Goal: Transaction & Acquisition: Obtain resource

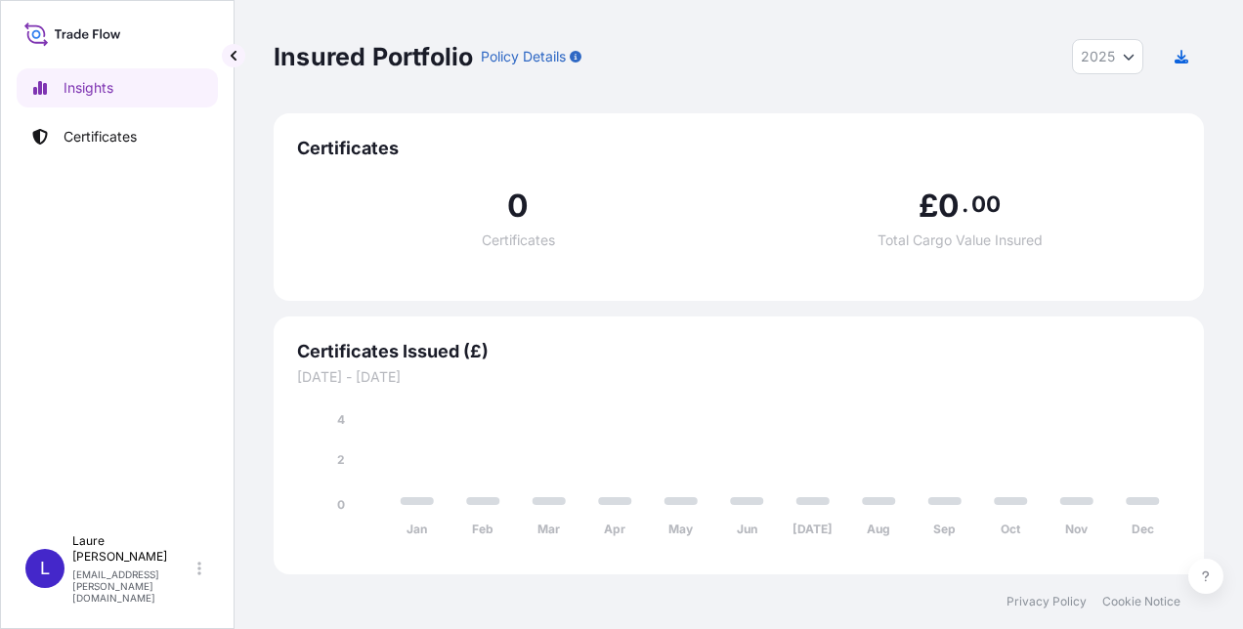
select select "2025"
click at [107, 130] on p "Certificates" at bounding box center [100, 137] width 73 height 20
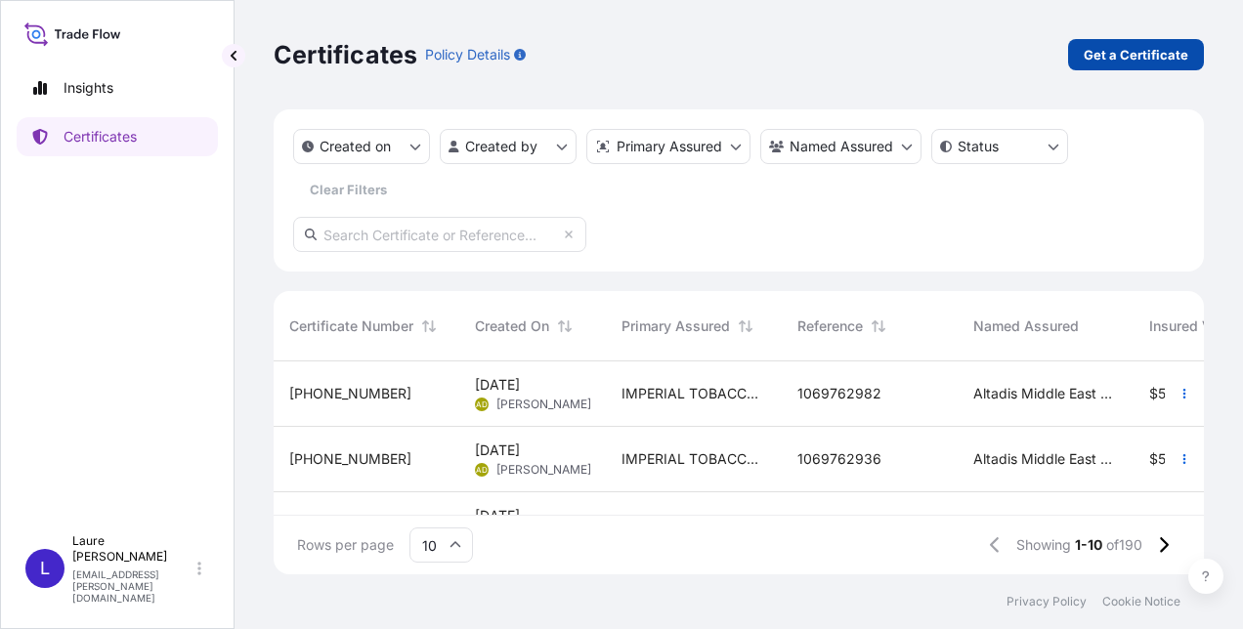
click at [1106, 45] on p "Get a Certificate" at bounding box center [1135, 55] width 105 height 20
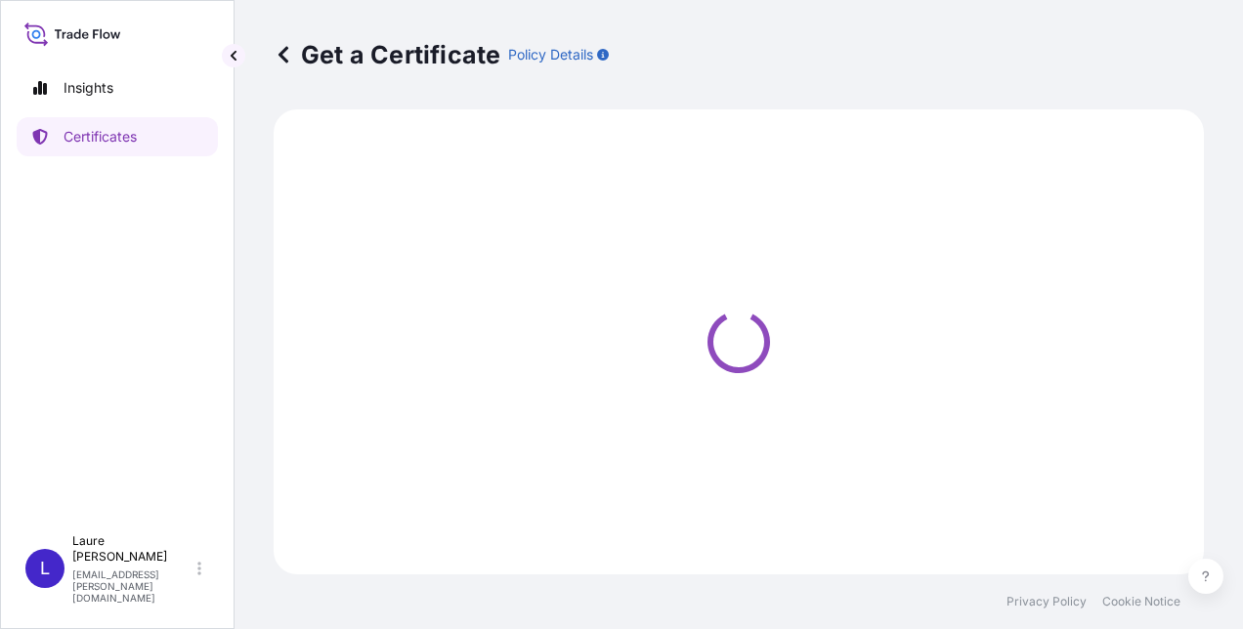
select select "Sea"
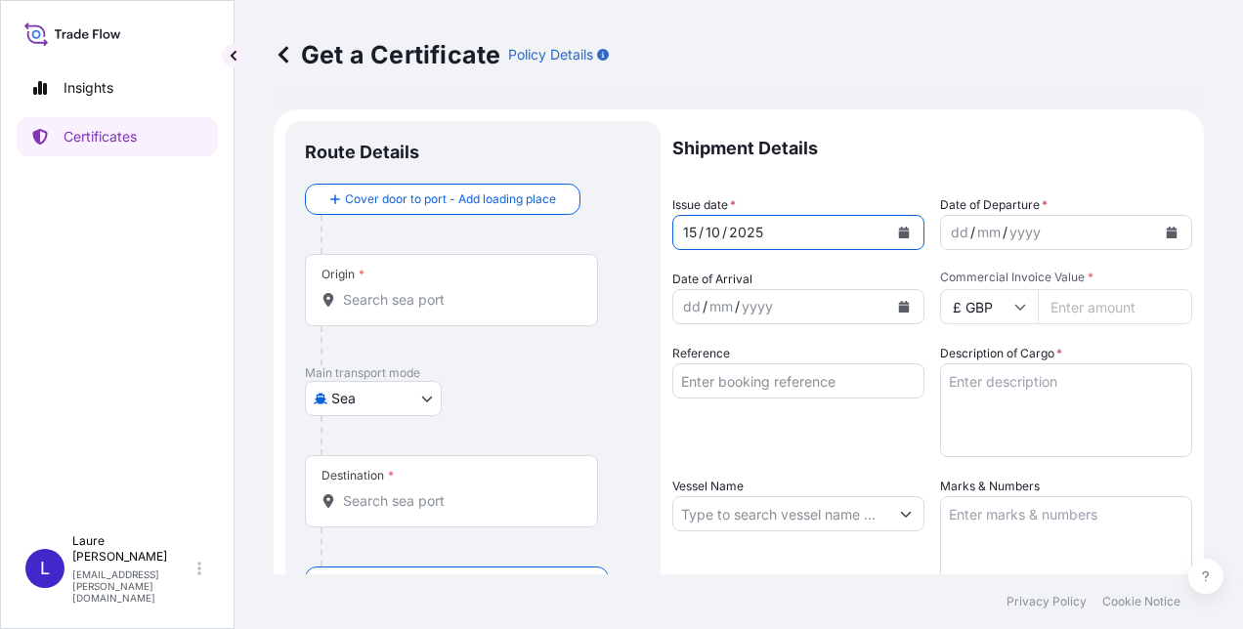
click at [899, 230] on icon "Calendar" at bounding box center [904, 233] width 11 height 12
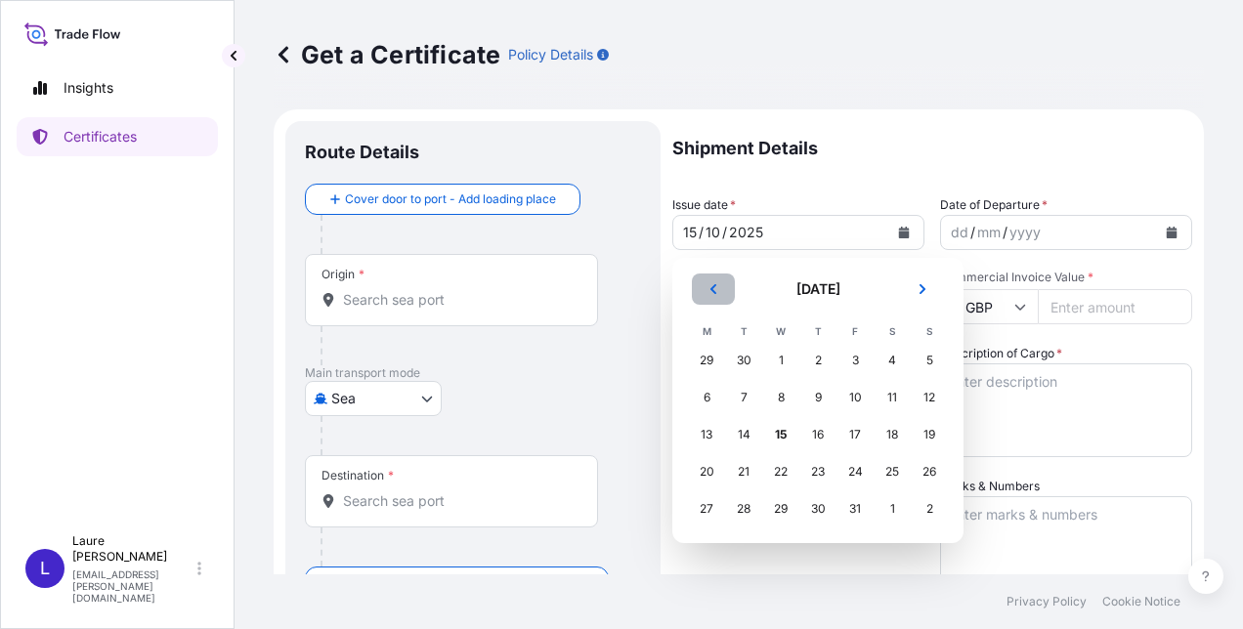
click at [711, 288] on icon "Previous" at bounding box center [713, 289] width 6 height 10
click at [739, 360] on div "2" at bounding box center [743, 360] width 35 height 35
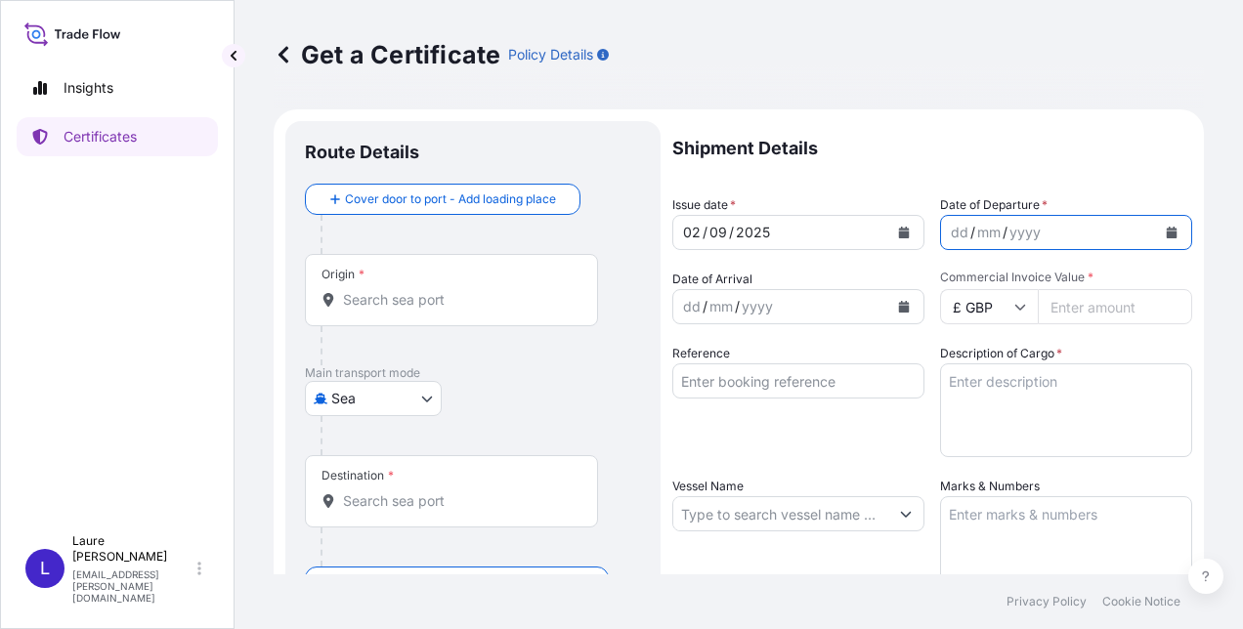
click at [1166, 228] on icon "Calendar" at bounding box center [1172, 233] width 12 height 12
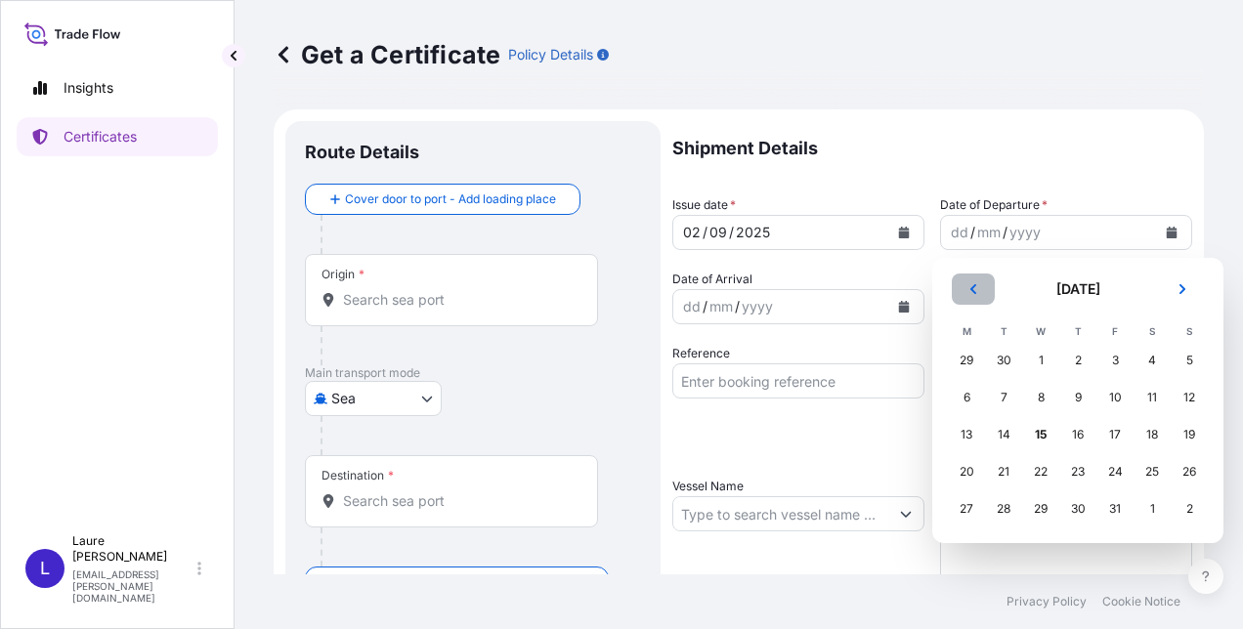
click at [973, 287] on icon "Previous" at bounding box center [973, 289] width 6 height 10
click at [1000, 358] on div "2" at bounding box center [1003, 360] width 35 height 35
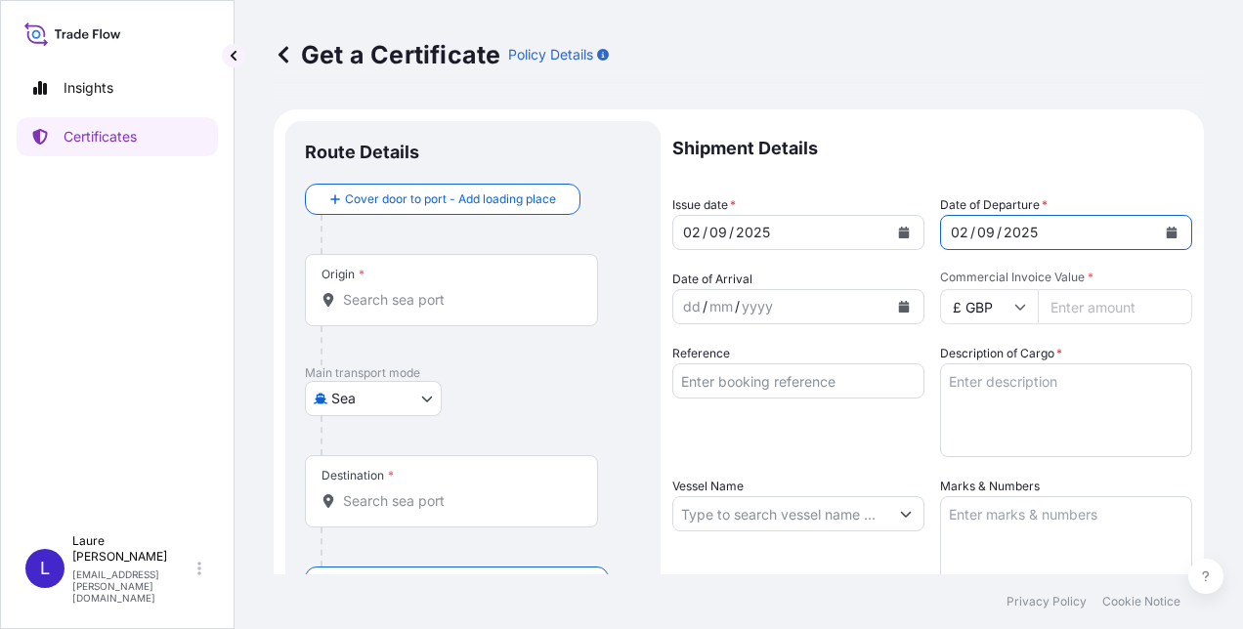
click at [899, 303] on icon "Calendar" at bounding box center [904, 307] width 11 height 12
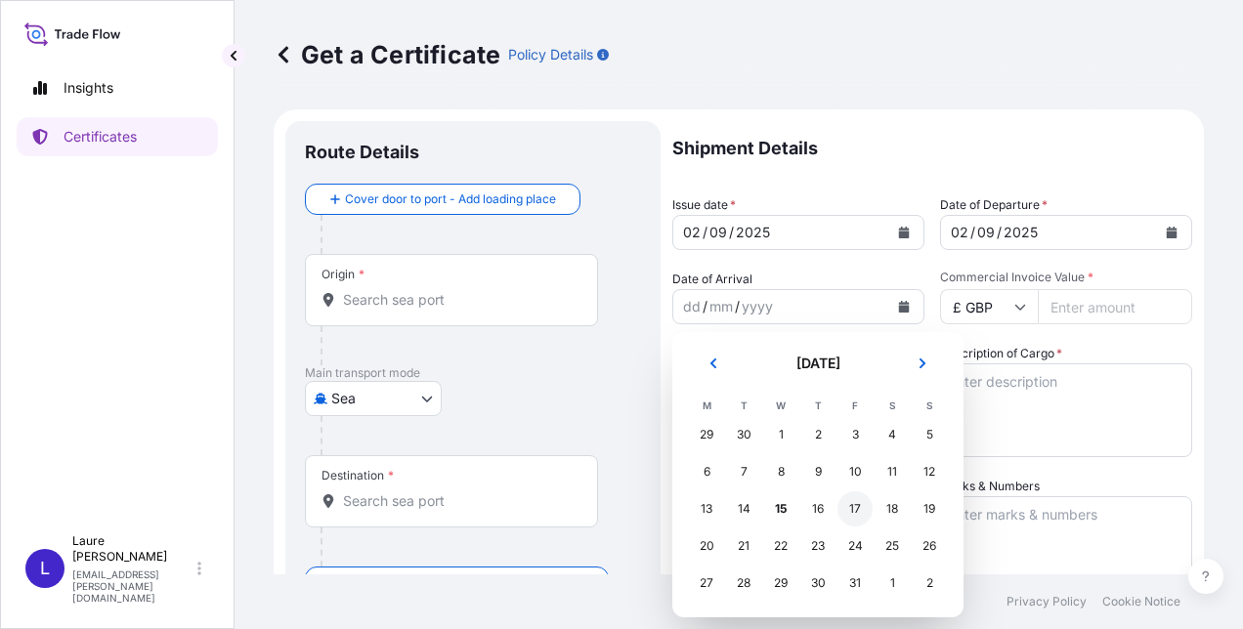
click at [852, 507] on div "17" at bounding box center [854, 508] width 35 height 35
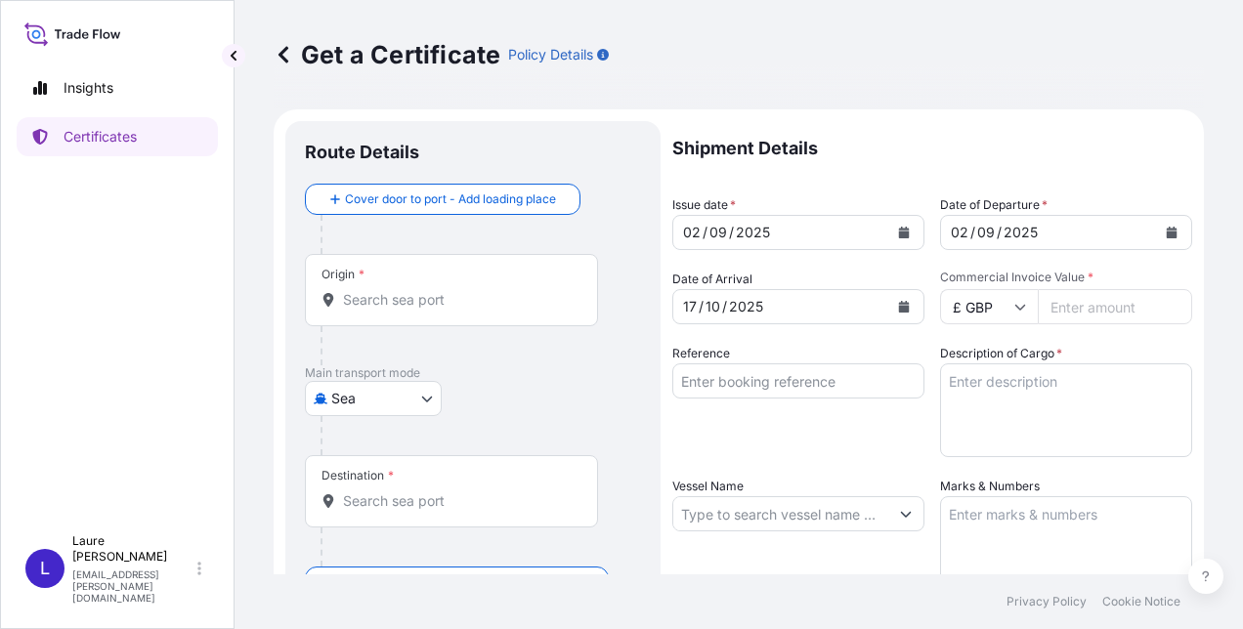
click at [1015, 305] on icon at bounding box center [1020, 307] width 12 height 12
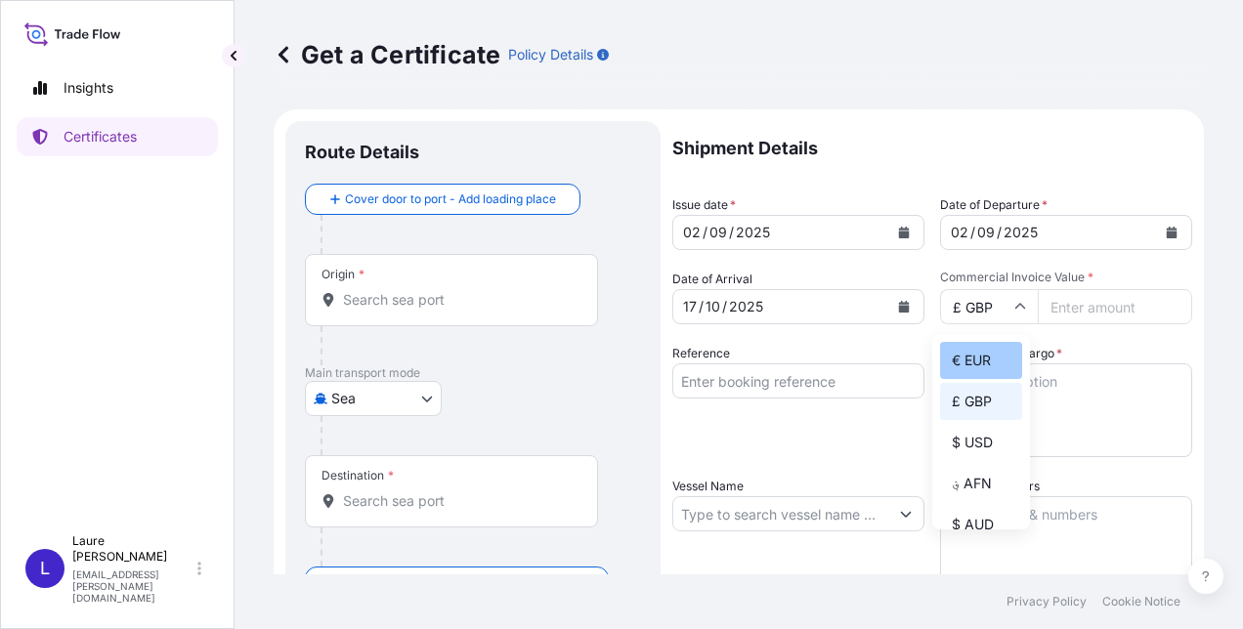
click at [987, 355] on div "€ EUR" at bounding box center [981, 360] width 82 height 37
type input "€ EUR"
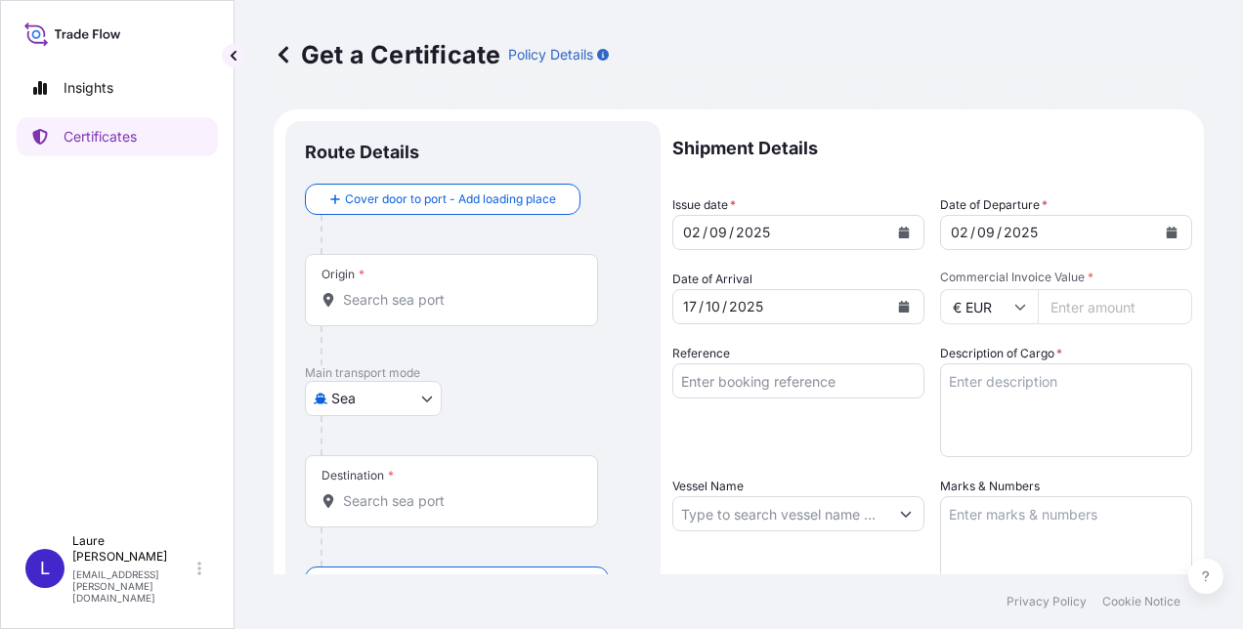
click at [1074, 300] on input "Commercial Invoice Value *" at bounding box center [1115, 306] width 154 height 35
click at [1161, 301] on input "236653" at bounding box center [1115, 306] width 154 height 35
click at [1155, 312] on input "236652" at bounding box center [1115, 306] width 154 height 35
type input "260317"
click at [978, 381] on textarea "Description of Cargo *" at bounding box center [1066, 410] width 252 height 94
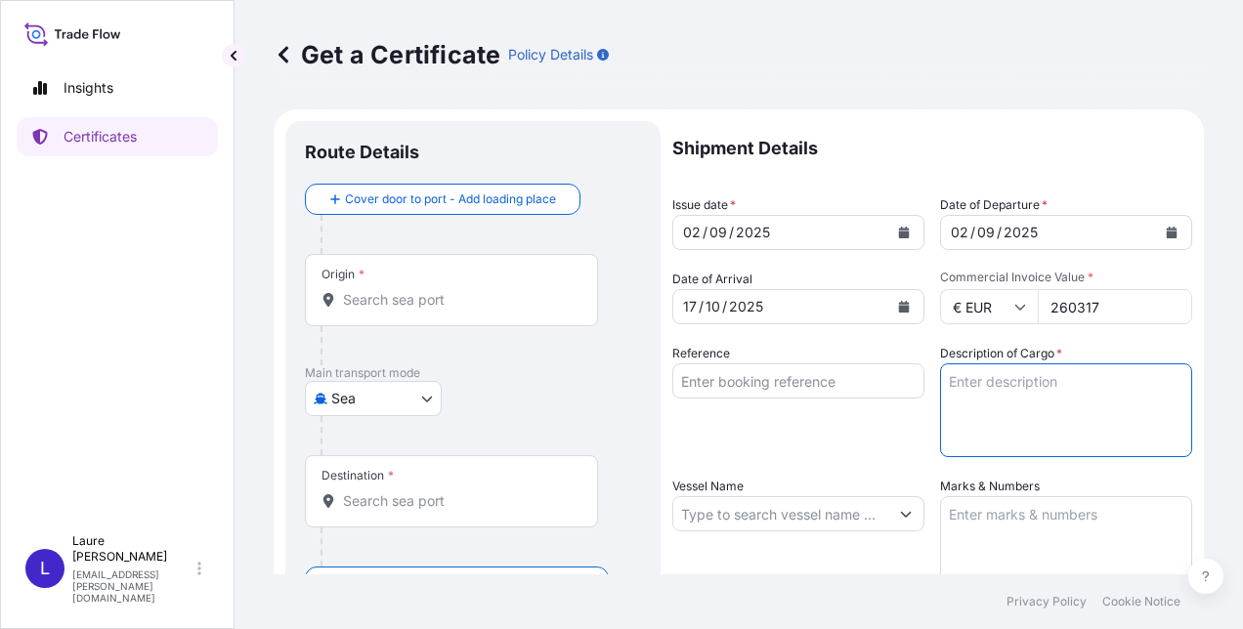
paste textarea "850 CASES CIGARETTES FINE KING SIZE 1074 CASES CIGARETTES FINE KING SIZE [MEDIC…"
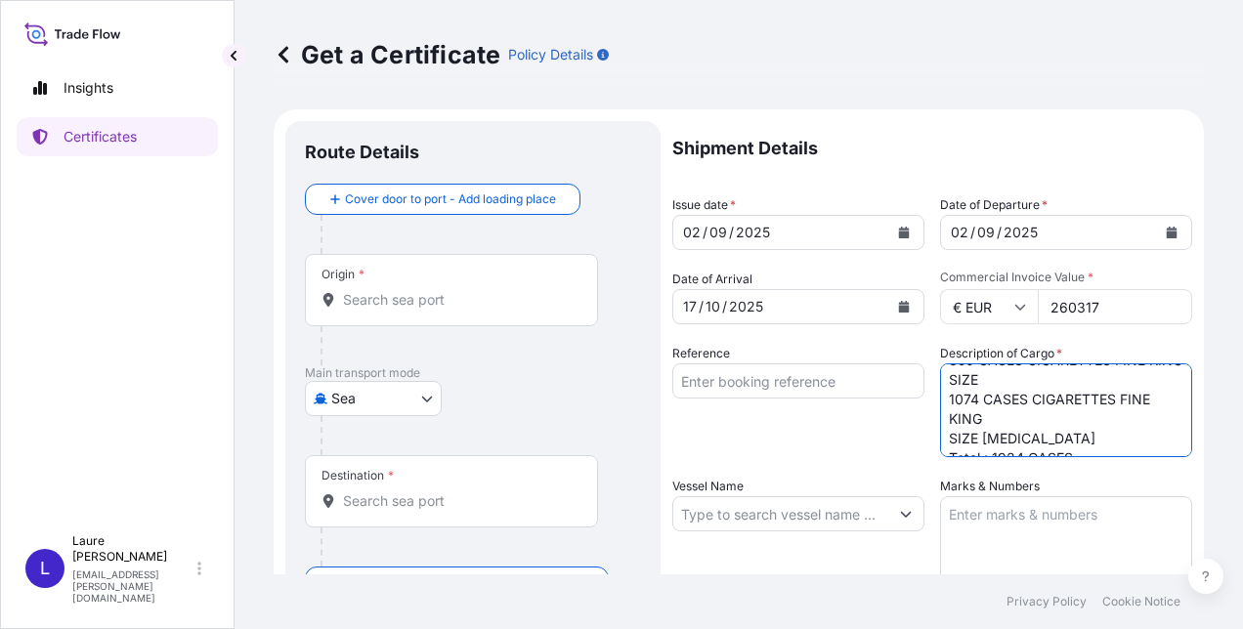
scroll to position [39, 0]
click at [969, 400] on textarea "850 CASES CIGARETTES FINE KING SIZE 1074 CASES CIGARETTES FINE KING SIZE [MEDIC…" at bounding box center [1066, 410] width 252 height 94
drag, startPoint x: 969, startPoint y: 400, endPoint x: 940, endPoint y: 400, distance: 29.3
click at [940, 400] on textarea "850 CASES CIGARETTES FINE KING SIZE 1074 CASES CIGARETTES FINE KING SIZE [MEDIC…" at bounding box center [1066, 410] width 252 height 94
paste textarea "22"
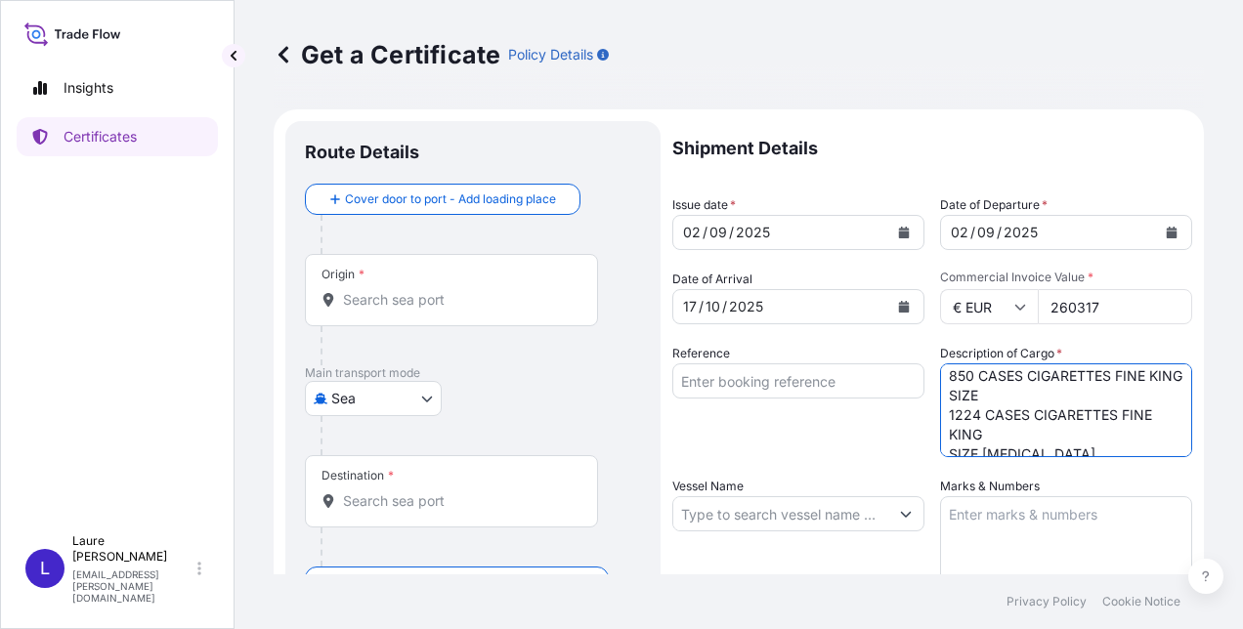
scroll to position [0, 0]
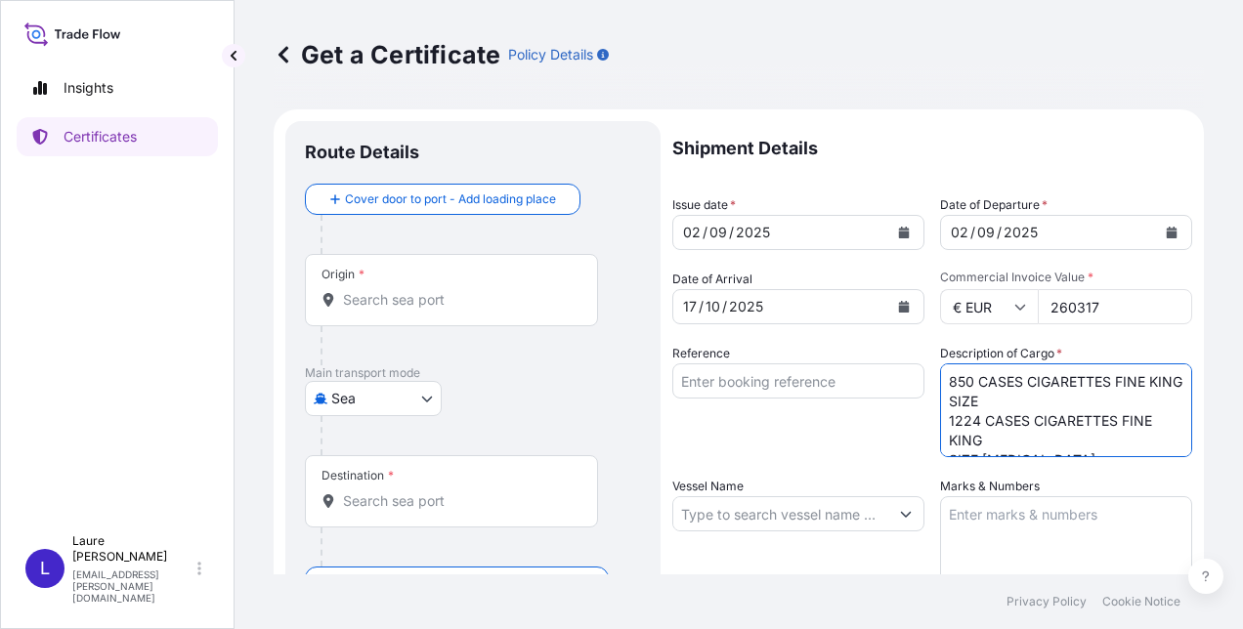
click at [954, 381] on textarea "850 CASES CIGARETTES FINE KING SIZE 1224 CASES CIGARETTES FINE KING SIZE [MEDIC…" at bounding box center [1066, 410] width 252 height 94
click at [1133, 434] on textarea "700 CASES CIGARETTES FINE KING SIZE 1224 CASES CIGARETTES FINE KING SIZE [MEDIC…" at bounding box center [1066, 410] width 252 height 94
paste textarea "23773.760"
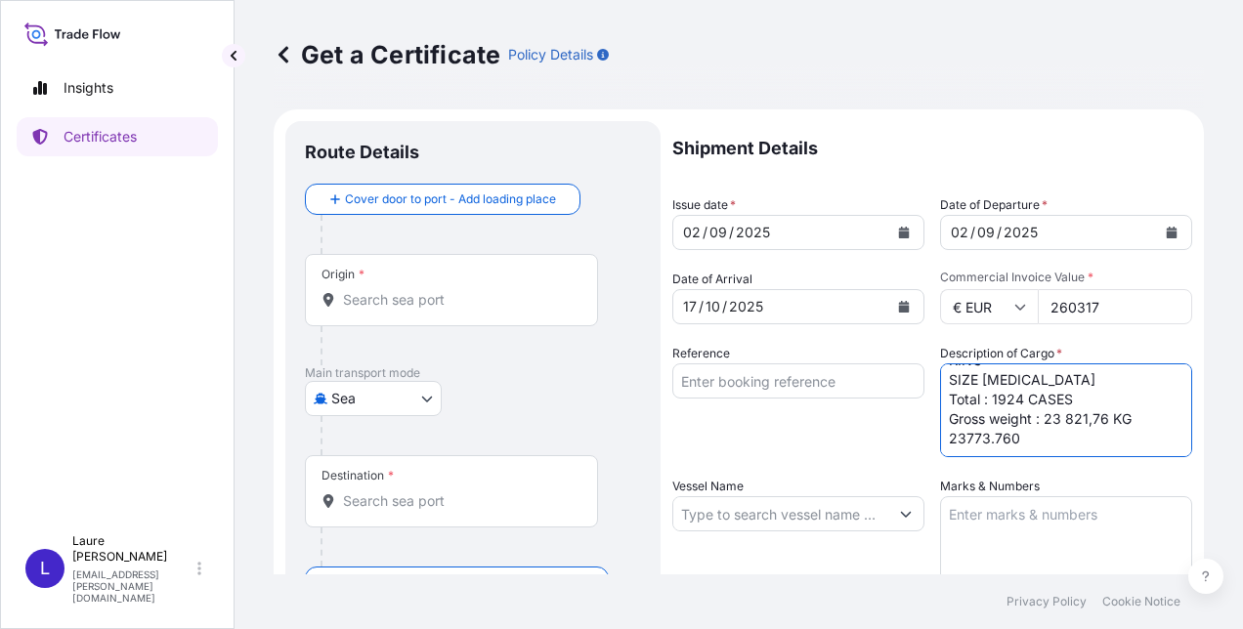
click at [959, 447] on textarea "700 CASES CIGARETTES FINE KING SIZE 1224 CASES CIGARETTES FINE KING SIZE [MEDIC…" at bounding box center [1066, 410] width 252 height 94
click at [995, 447] on textarea "700 CASES CIGARETTES FINE KING SIZE 1224 CASES CIGARETTES FINE KING SIZE [MEDIC…" at bounding box center [1066, 410] width 252 height 94
click at [1098, 432] on textarea "700 CASES CIGARETTES FINE KING SIZE 1224 CASES CIGARETTES FINE KING SIZE [MEDIC…" at bounding box center [1066, 410] width 252 height 94
drag, startPoint x: 1037, startPoint y: 436, endPoint x: 1051, endPoint y: 440, distance: 15.2
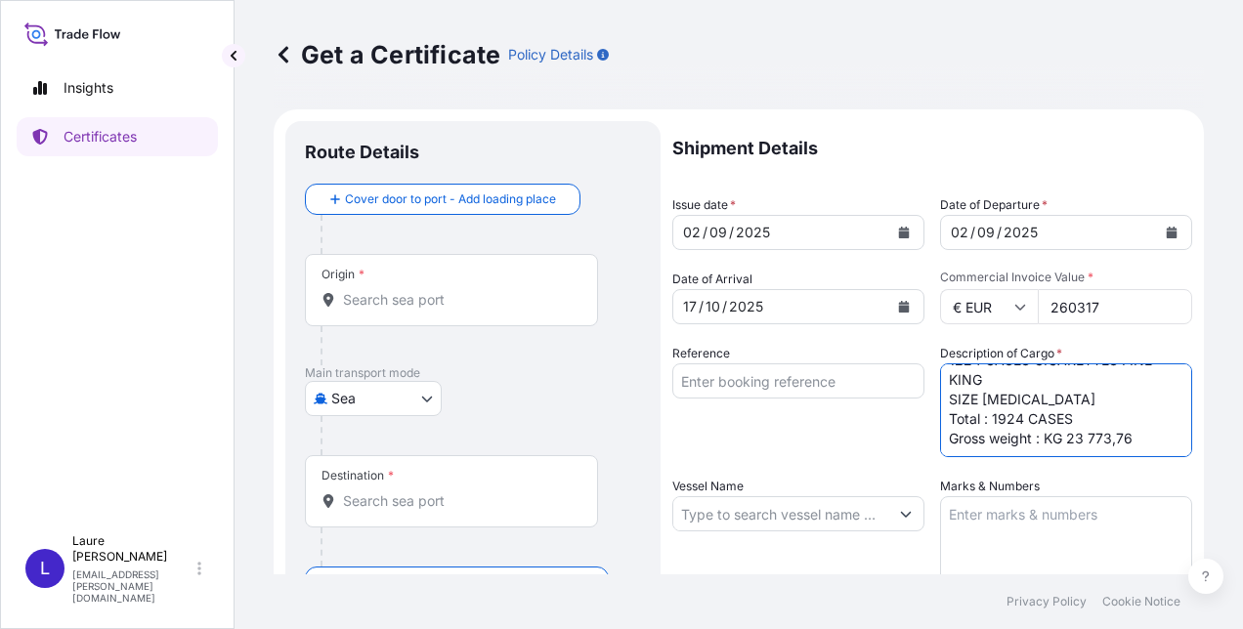
click at [1051, 440] on textarea "700 CASES CIGARETTES FINE KING SIZE 1224 CASES CIGARETTES FINE KING SIZE [MEDIC…" at bounding box center [1066, 410] width 252 height 94
click at [1126, 439] on textarea "700 CASES CIGARETTES FINE KING SIZE 1224 CASES CIGARETTES FINE KING SIZE [MEDIC…" at bounding box center [1066, 410] width 252 height 94
paste textarea "KG"
click at [1061, 436] on textarea "700 CASES CIGARETTES FINE KING SIZE 1224 CASES CIGARETTES FINE KING SIZE [MEDIC…" at bounding box center [1066, 410] width 252 height 94
type textarea "700 CASES CIGARETTES FINE KING SIZE 1224 CASES CIGARETTES FINE KING SIZE [MEDIC…"
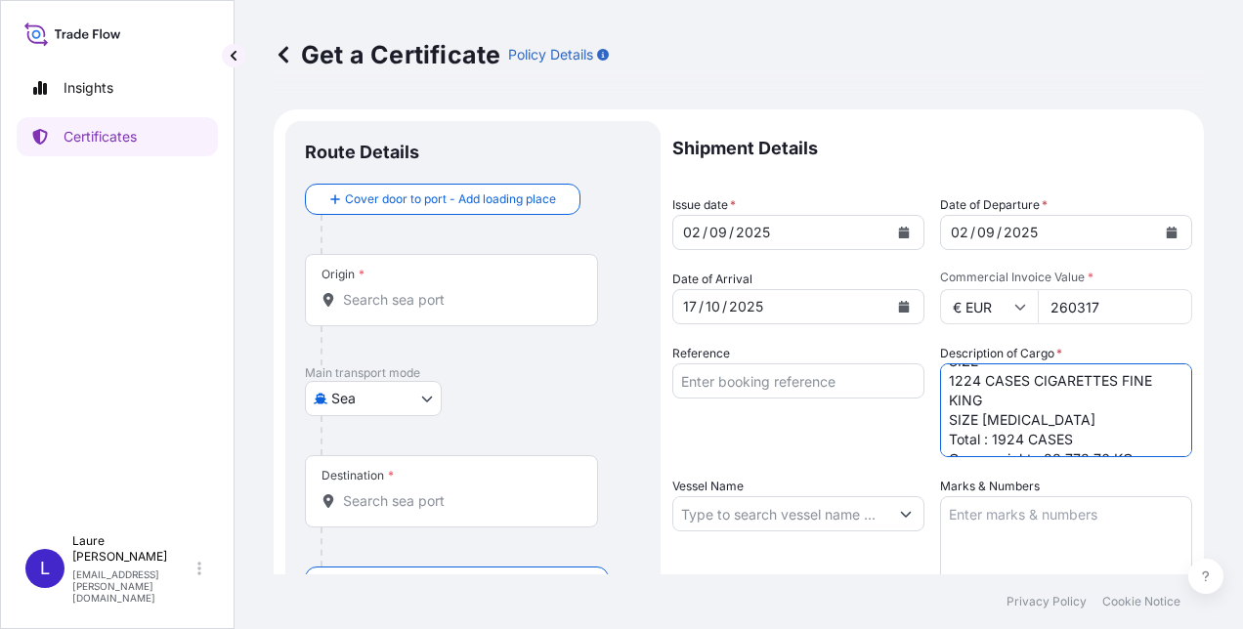
scroll to position [0, 0]
click at [729, 376] on input "Reference" at bounding box center [798, 380] width 252 height 35
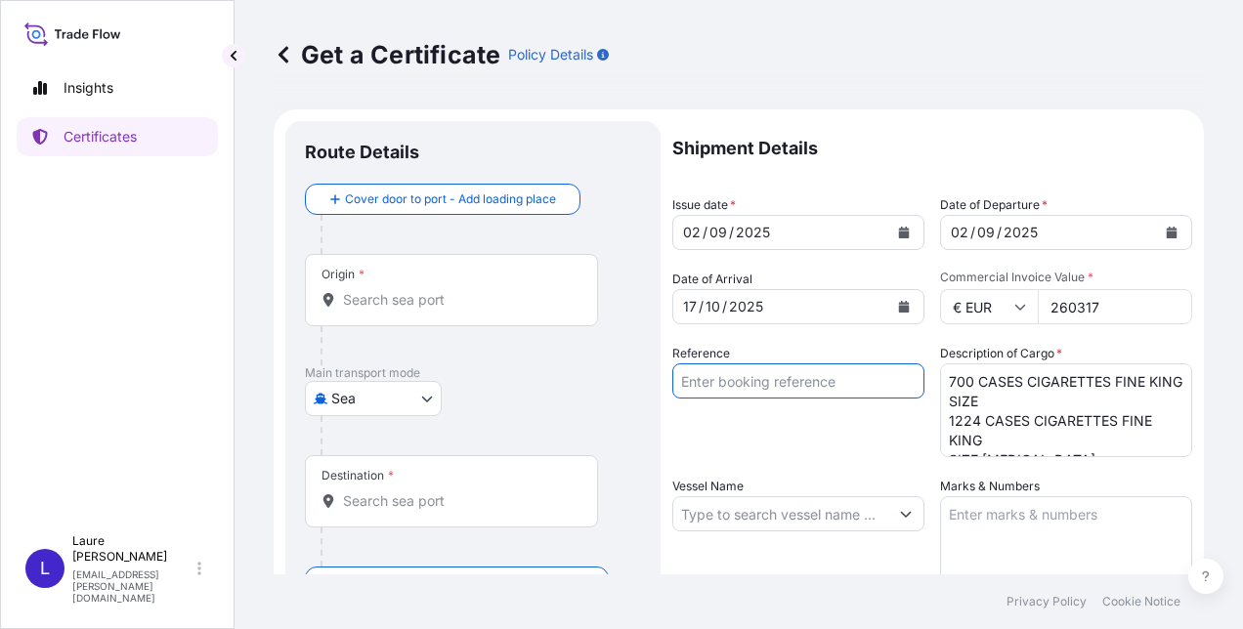
click at [701, 376] on input "Reference" at bounding box center [798, 380] width 252 height 35
click at [709, 374] on input "Reference" at bounding box center [798, 380] width 252 height 35
paste input "[PHONE_NUMBER]"
type input "[PHONE_NUMBER]"
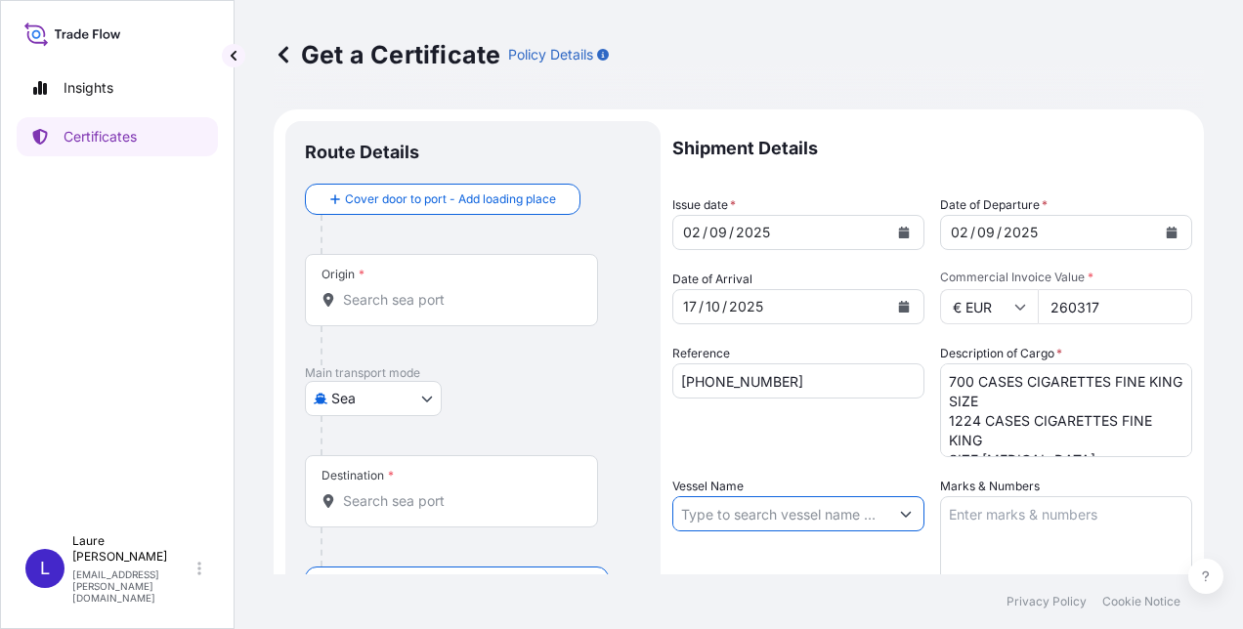
click at [797, 508] on input "Vessel Name" at bounding box center [780, 513] width 215 height 35
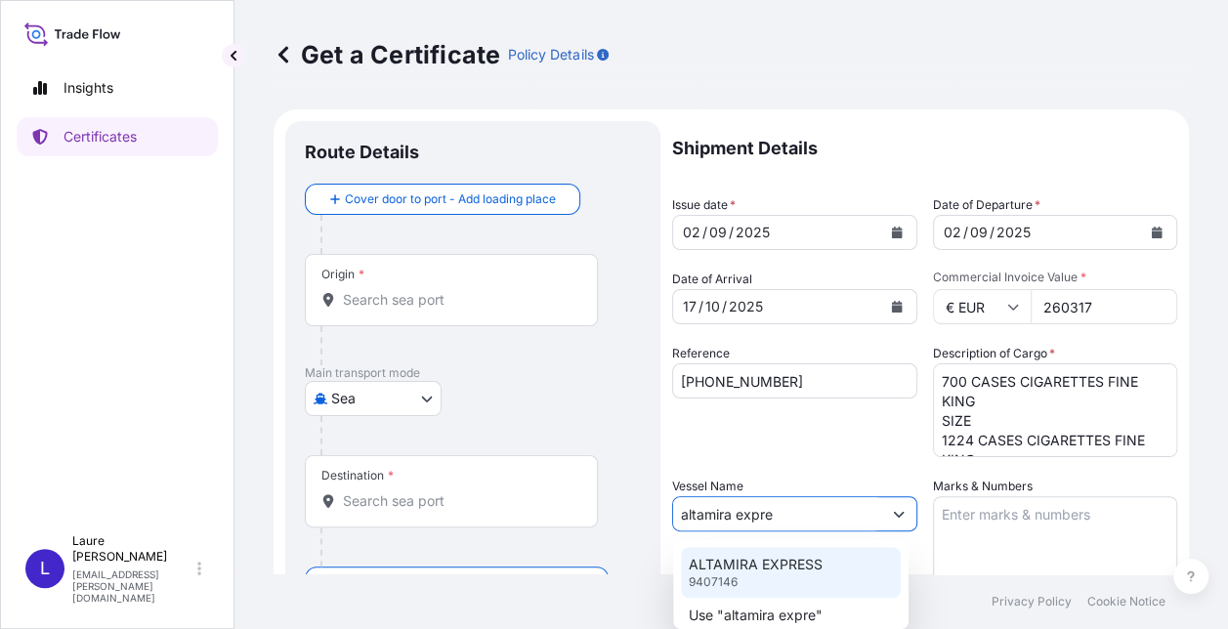
click at [803, 561] on p "ALTAMIRA EXPRESS" at bounding box center [756, 565] width 134 height 20
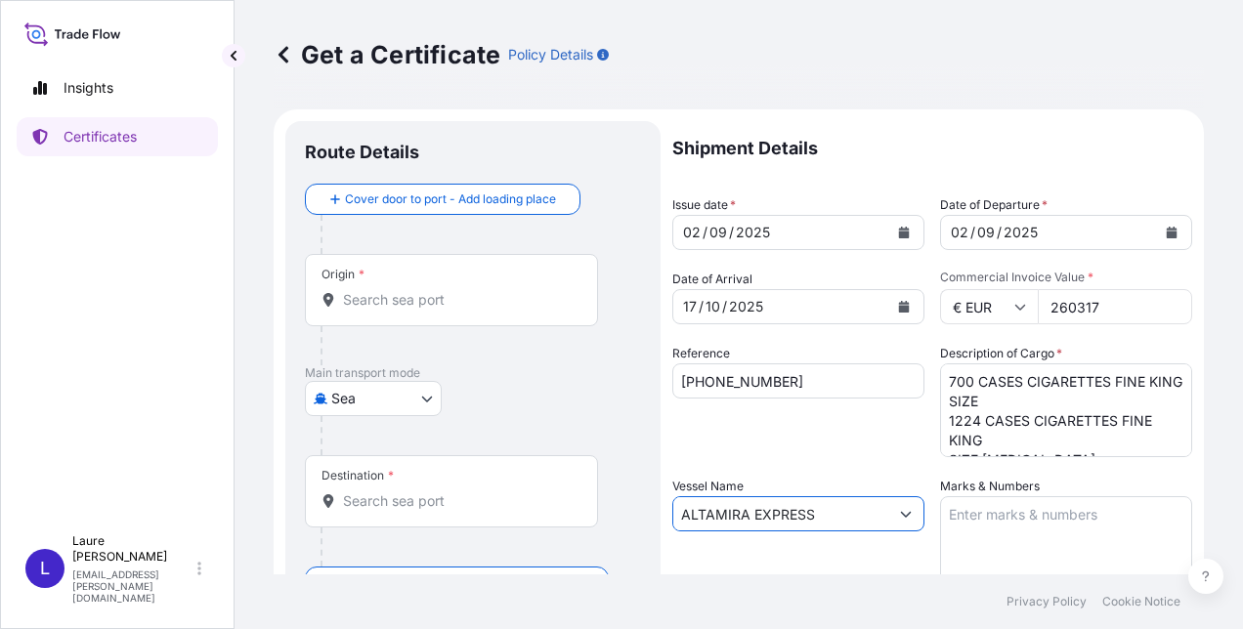
type input "ALTAMIRA EXPRESS"
click at [974, 518] on textarea "Marks & Numbers" at bounding box center [1066, 545] width 252 height 98
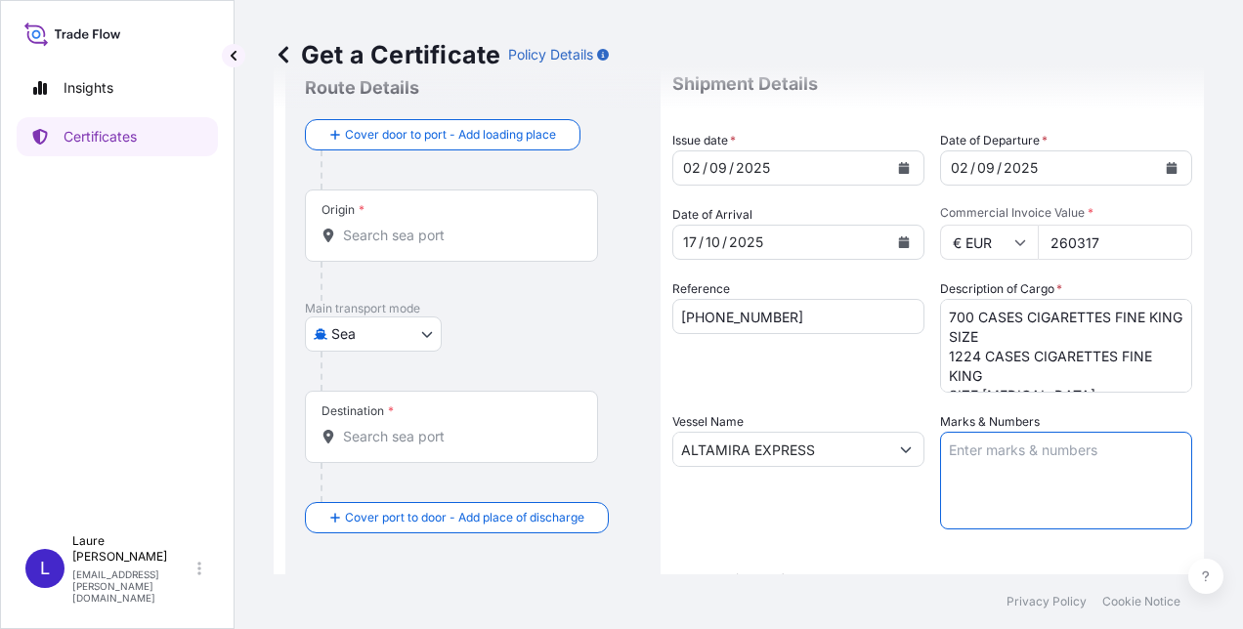
scroll to position [78, 0]
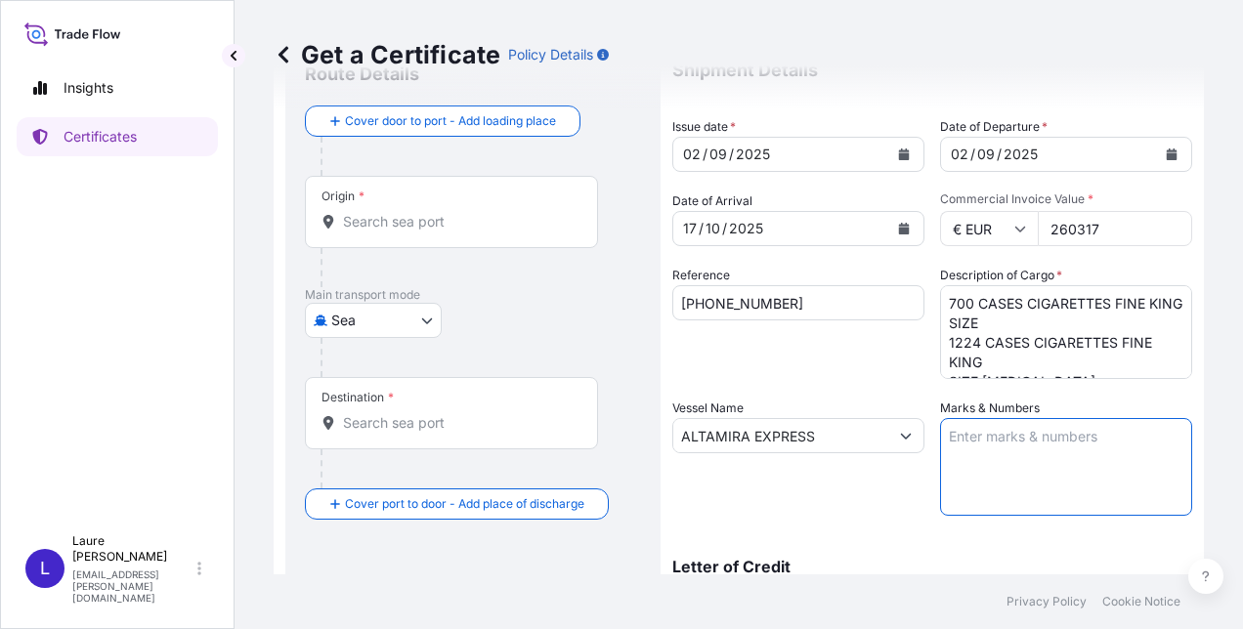
click at [952, 441] on textarea "Marks & Numbers" at bounding box center [1066, 467] width 252 height 98
paste textarea "1x40 HC UETU6049988 SEAL EU29305843 1x40 HC TXGU7313514 SEAL EU29305960"
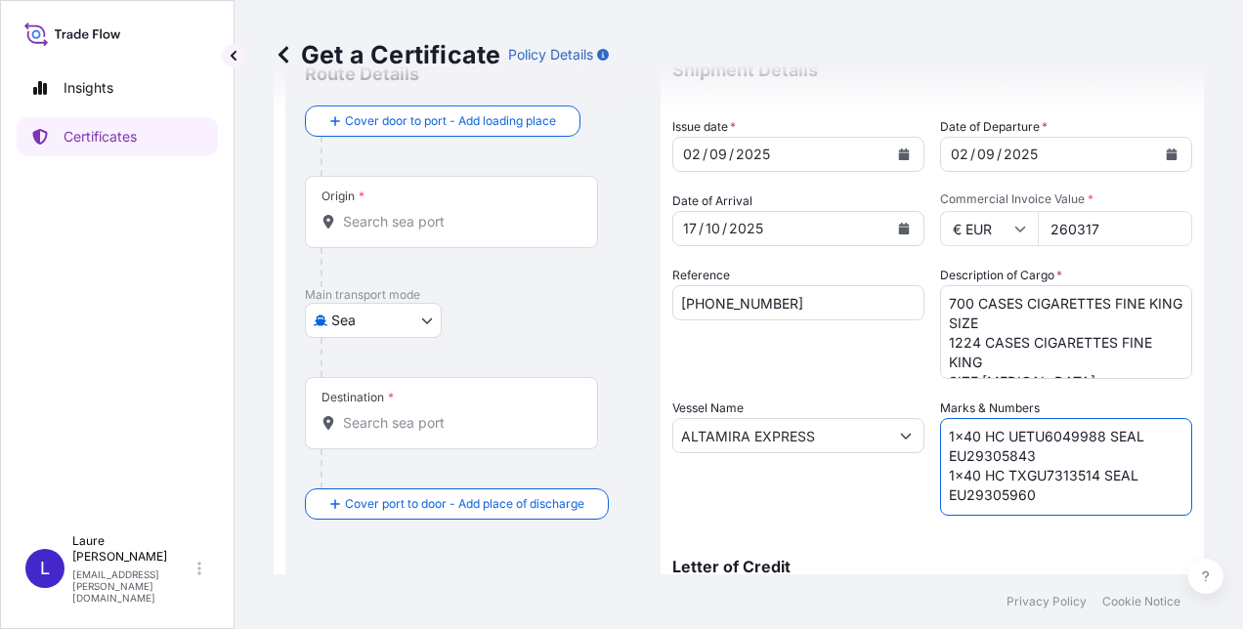
drag, startPoint x: 1001, startPoint y: 434, endPoint x: 1095, endPoint y: 431, distance: 93.8
click at [1095, 431] on textarea "1x40 HC UETU6049988 SEAL EU29305843 1x40 HC TXGU7313514 SEAL EU29305960" at bounding box center [1066, 467] width 252 height 98
paste textarea "HAMU 4571804"
drag, startPoint x: 1025, startPoint y: 449, endPoint x: 942, endPoint y: 449, distance: 83.0
click at [942, 449] on textarea "1x40 HC HAMU4571804 SEAL EU29305843 1x40 HC TXGU7313514 SEAL EU29305960" at bounding box center [1066, 467] width 252 height 98
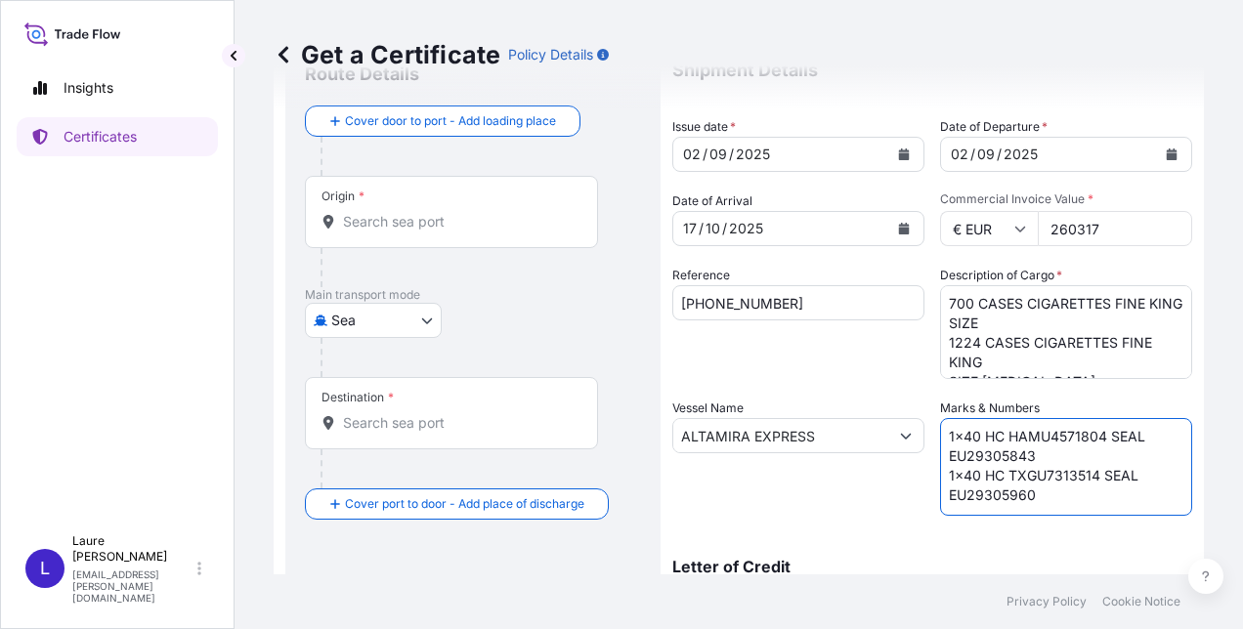
paste textarea "HLC1826555"
drag, startPoint x: 1002, startPoint y: 472, endPoint x: 1087, endPoint y: 471, distance: 85.0
click at [1087, 471] on textarea "1x40 HC HAMU4571804 SEAL HLC1826555 1x40 HC TXGU7313514 SEAL EU29305960" at bounding box center [1066, 467] width 252 height 98
paste textarea "BMOU 5534232"
click at [1049, 473] on textarea "1x40 HC HAMU4571804 SEAL HLC1826555 1x40 HC BMOU 5534232 SEAL EU29305960" at bounding box center [1066, 467] width 252 height 98
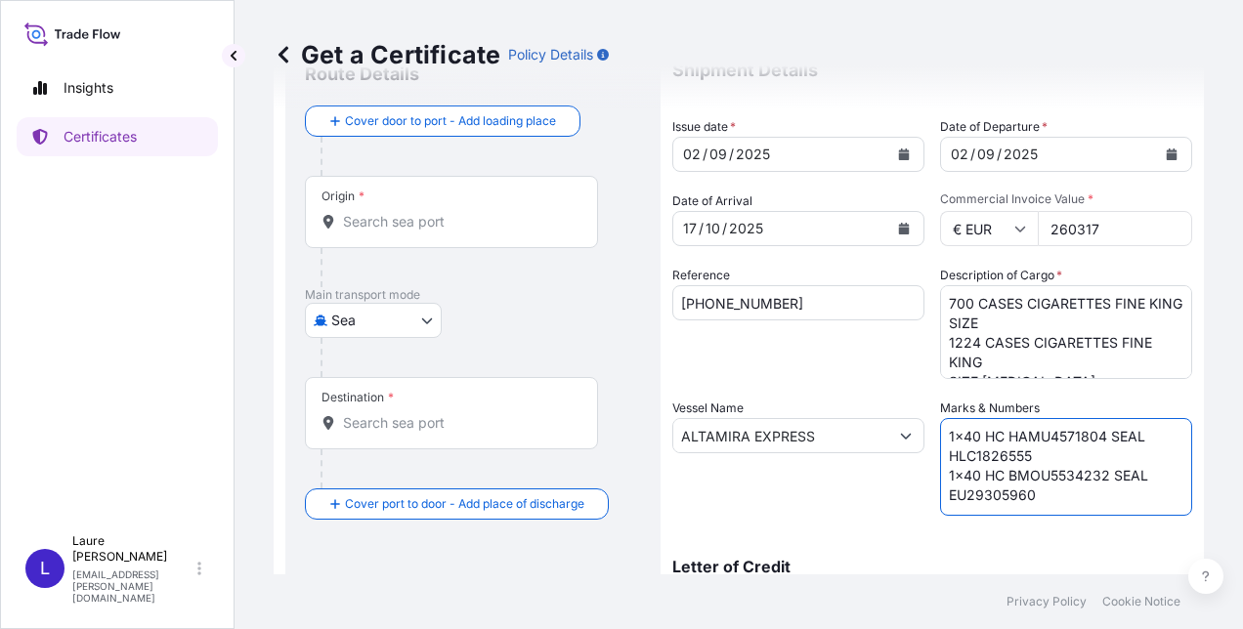
drag, startPoint x: 1024, startPoint y: 494, endPoint x: 930, endPoint y: 500, distance: 94.0
click at [930, 500] on div "Shipment Details Issue date * [DATE] Date of Departure * [DATE] Date of Arrival…" at bounding box center [932, 434] width 520 height 783
paste textarea "HLC1826541"
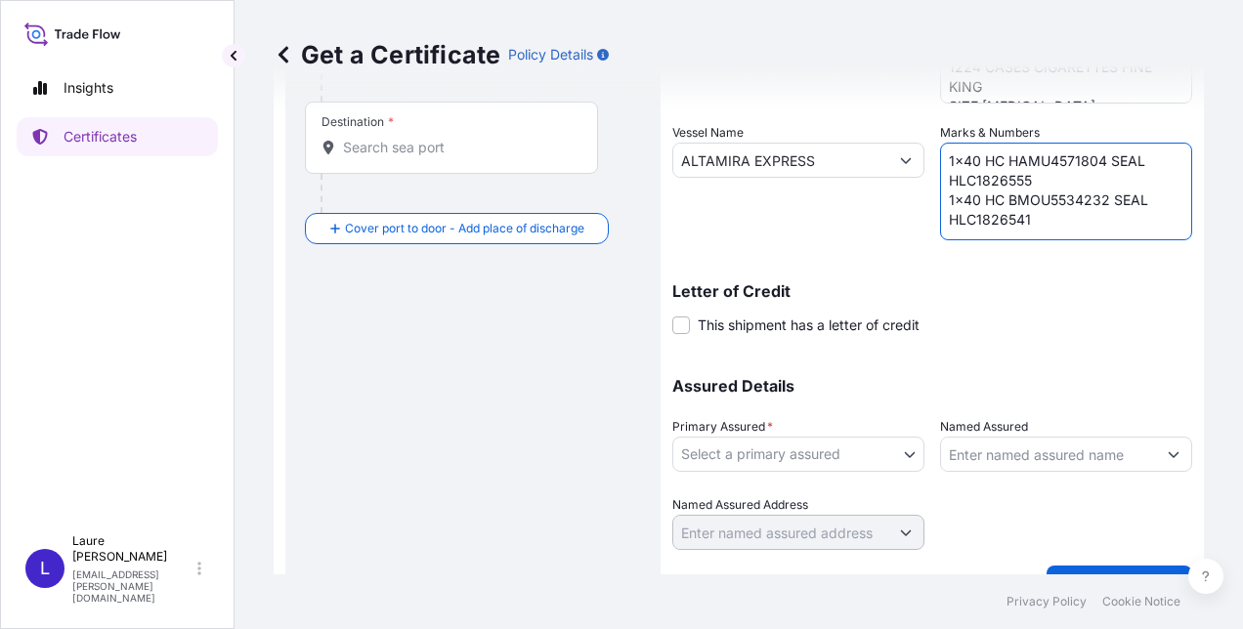
scroll to position [364, 0]
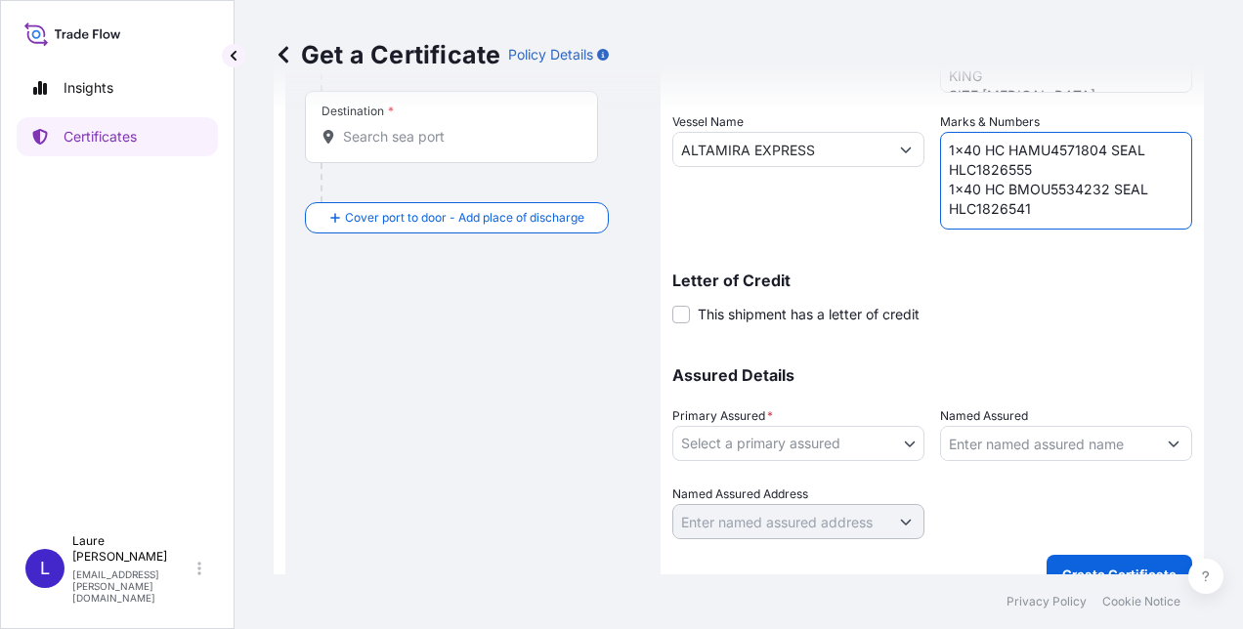
type textarea "1x40 HC HAMU4571804 SEAL HLC1826555 1x40 HC BMOU5534232 SEAL HLC1826541"
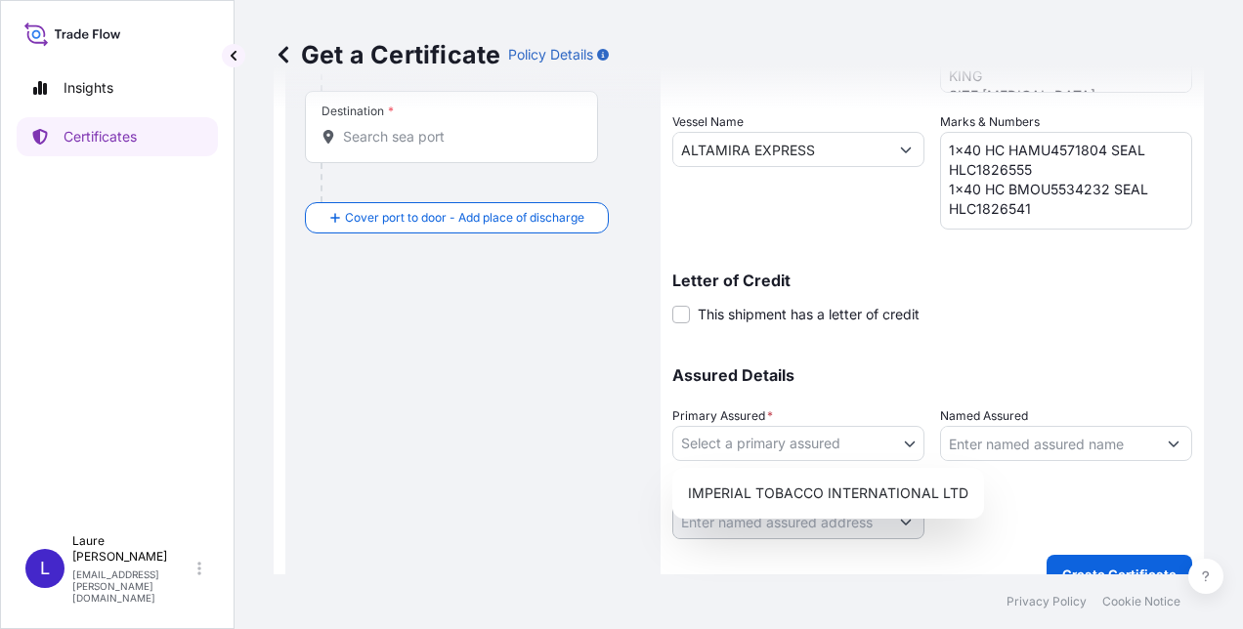
click at [901, 438] on body "Insights Certificates L [PERSON_NAME] [PERSON_NAME][EMAIL_ADDRESS][PERSON_NAME]…" at bounding box center [621, 314] width 1243 height 629
click at [903, 488] on div "IMPERIAL TOBACCO INTERNATIONAL LTD" at bounding box center [828, 493] width 296 height 35
select select "31694"
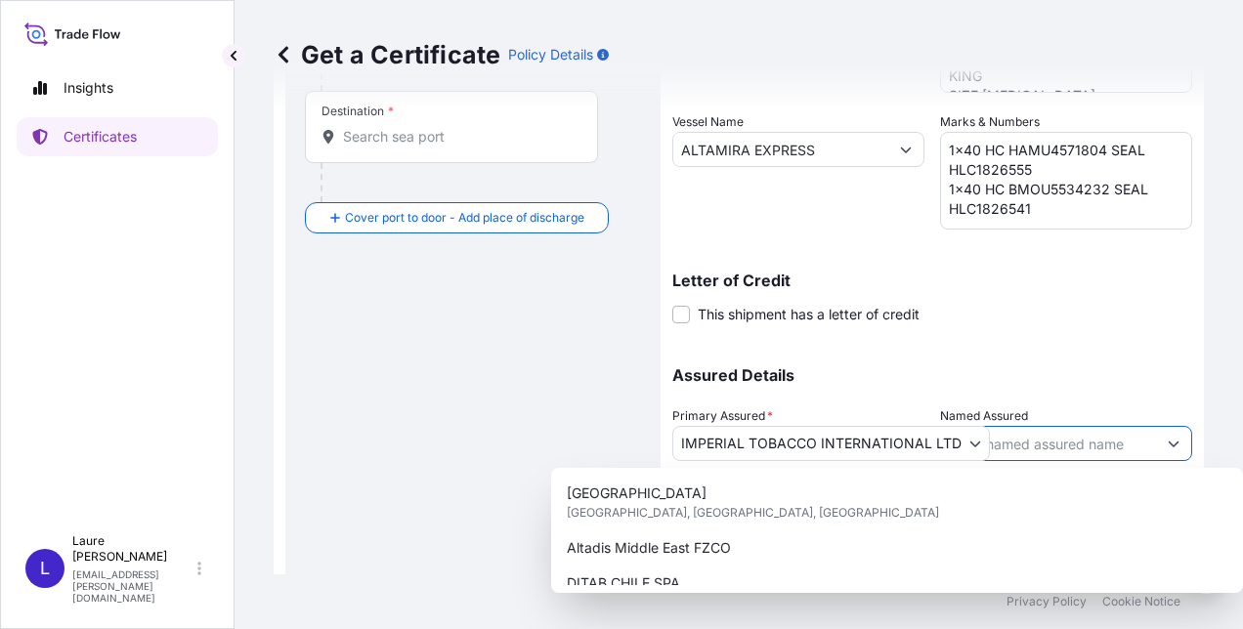
click at [1168, 442] on icon "Show suggestions" at bounding box center [1174, 444] width 12 height 12
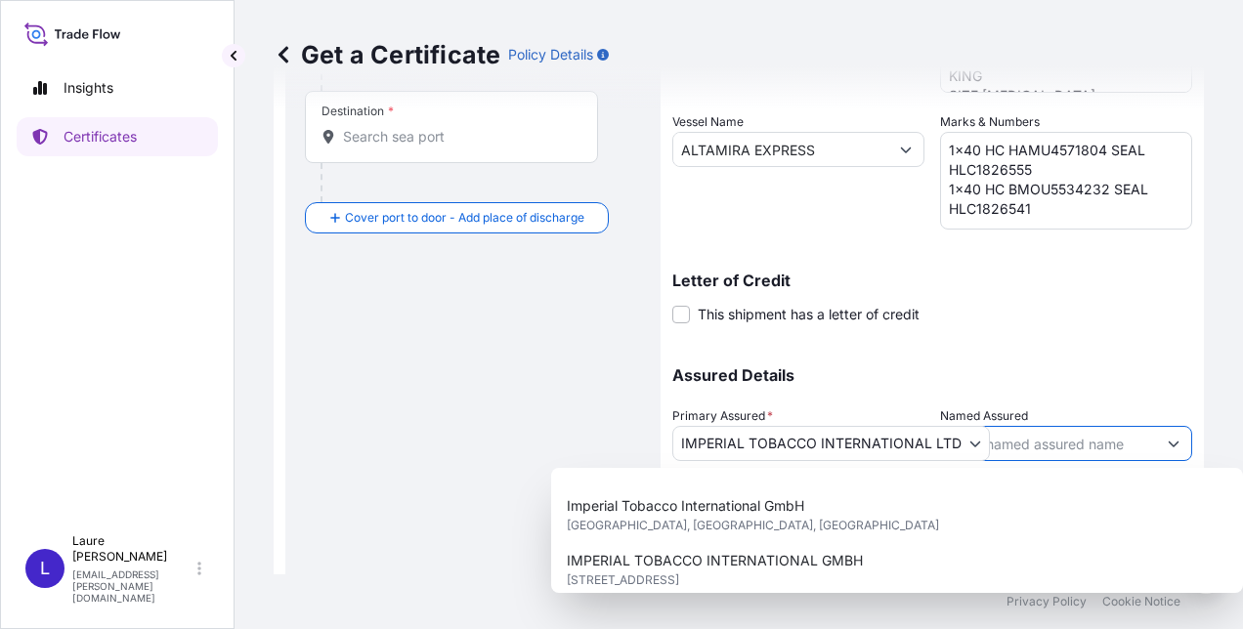
scroll to position [274, 0]
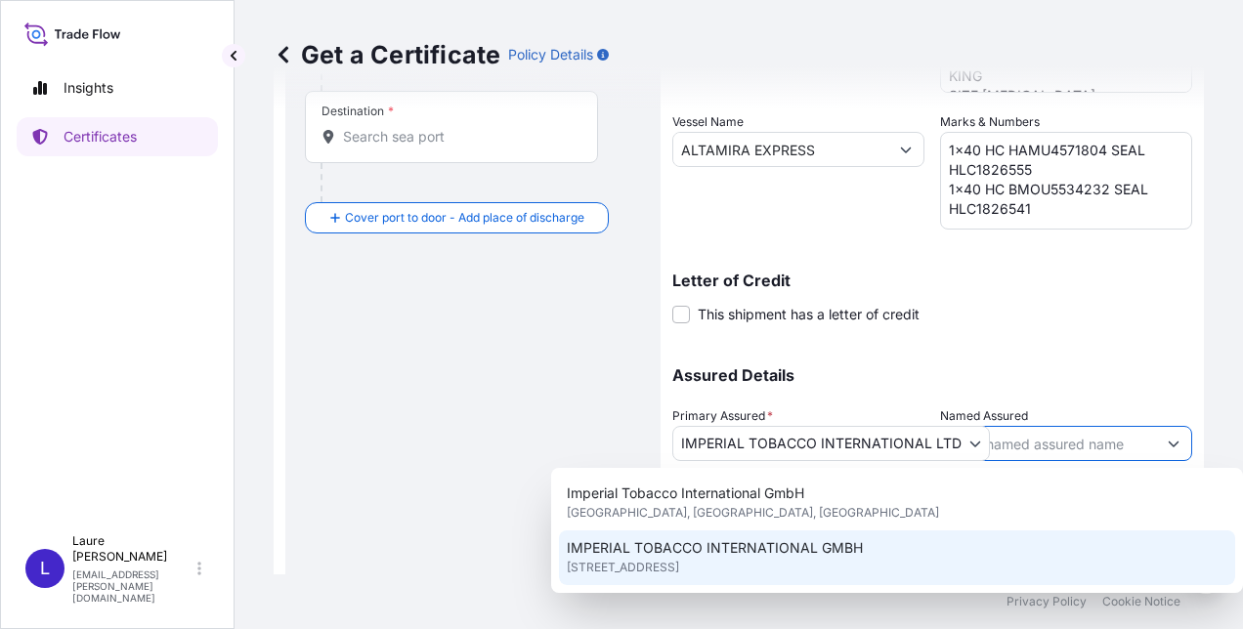
click at [679, 558] on span "[STREET_ADDRESS]" at bounding box center [623, 568] width 112 height 20
type input "IMPERIAL TOBACCO INTERNATIONAL GMBH"
type input "[STREET_ADDRESS]"
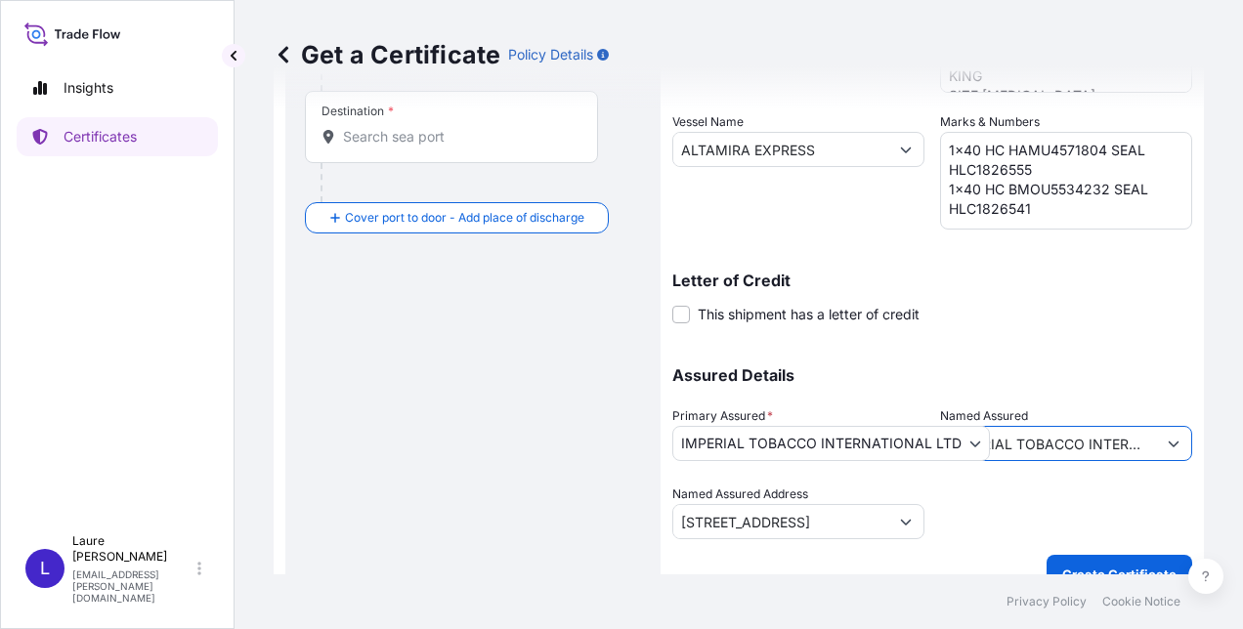
click at [900, 518] on icon "Show suggestions" at bounding box center [906, 522] width 12 height 12
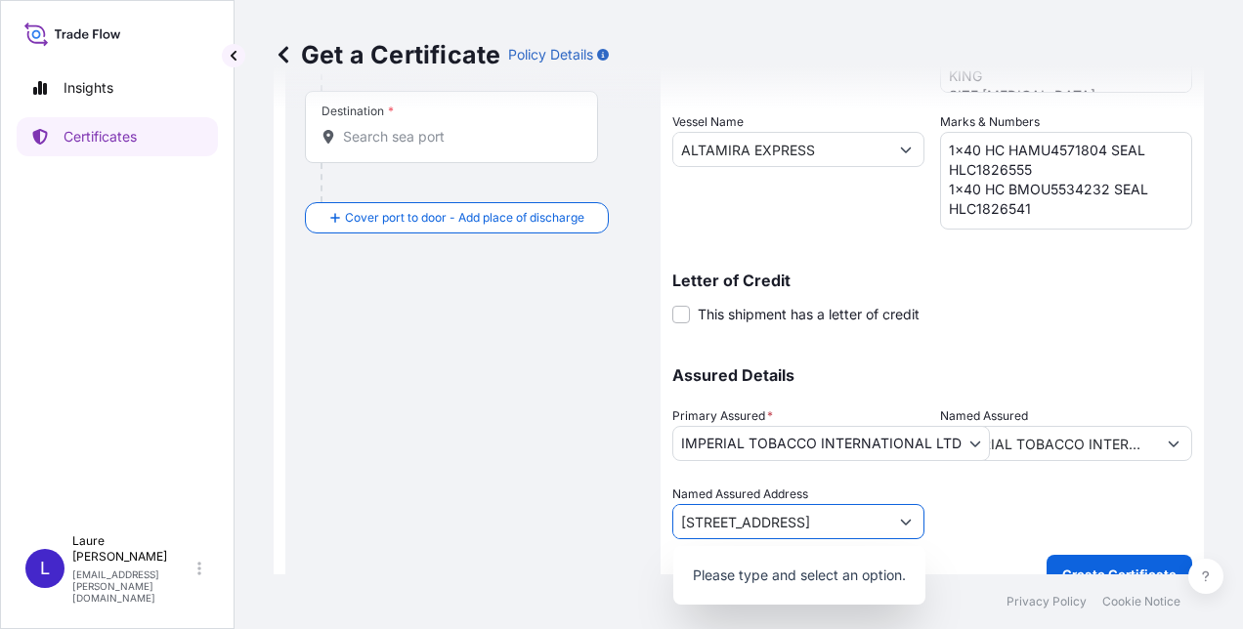
click at [900, 518] on icon "Show suggestions" at bounding box center [906, 522] width 12 height 12
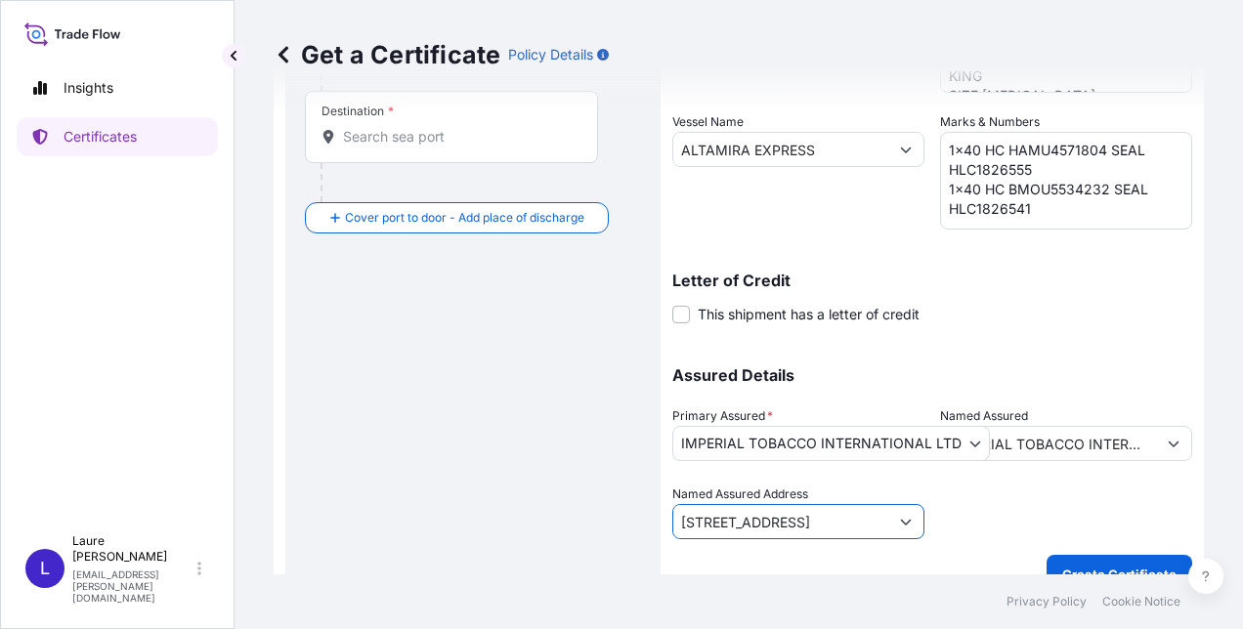
click at [738, 526] on input "[STREET_ADDRESS]" at bounding box center [780, 521] width 215 height 35
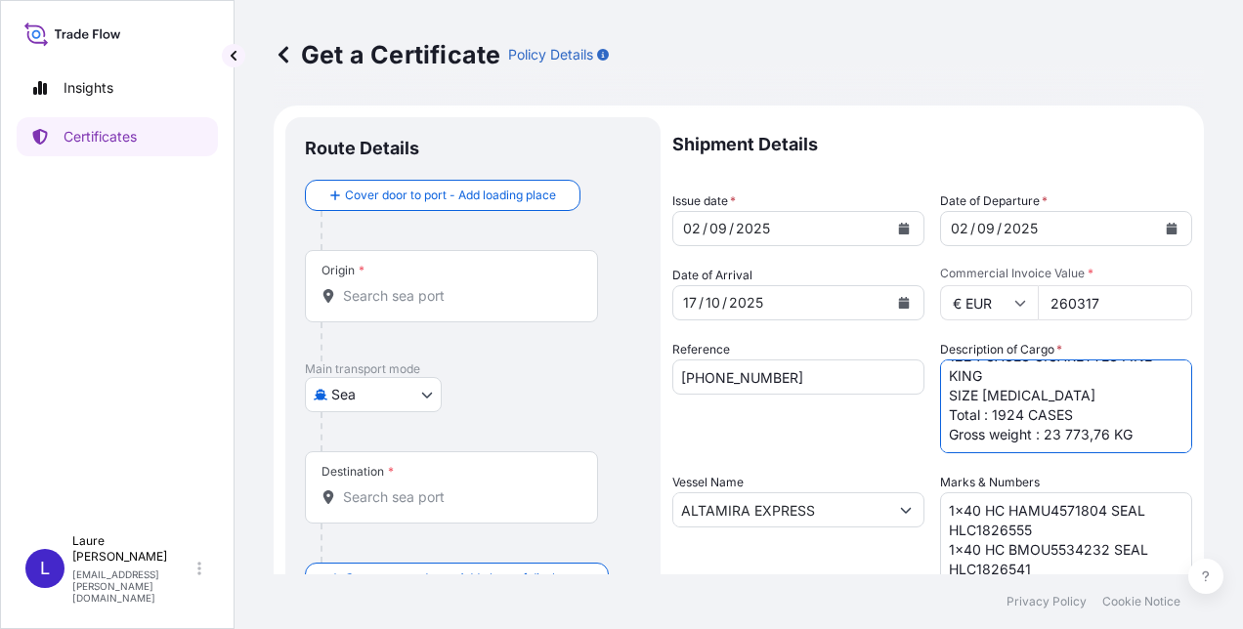
scroll to position [0, 0]
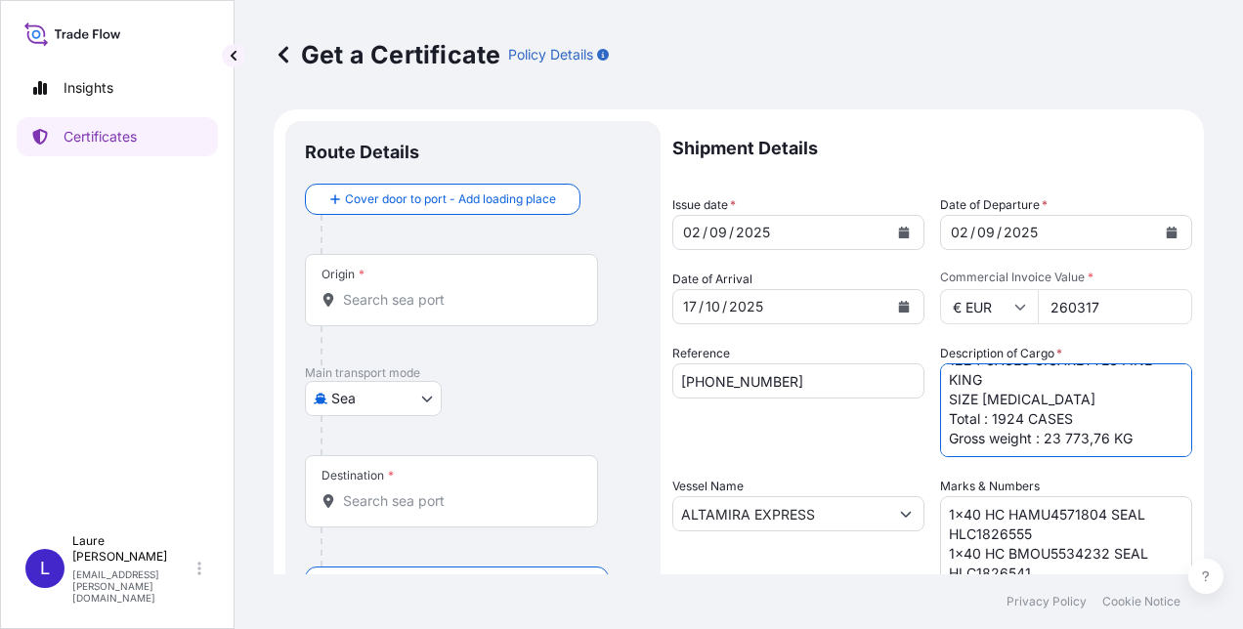
click at [362, 294] on input "Origin *" at bounding box center [458, 300] width 231 height 20
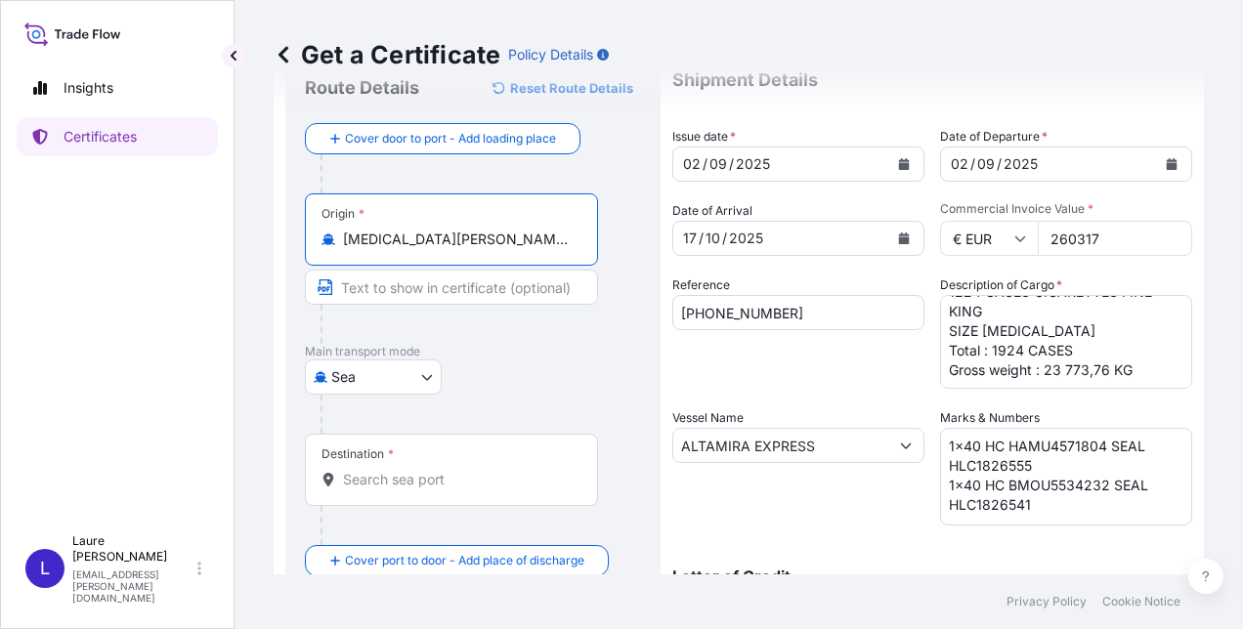
scroll to position [98, 0]
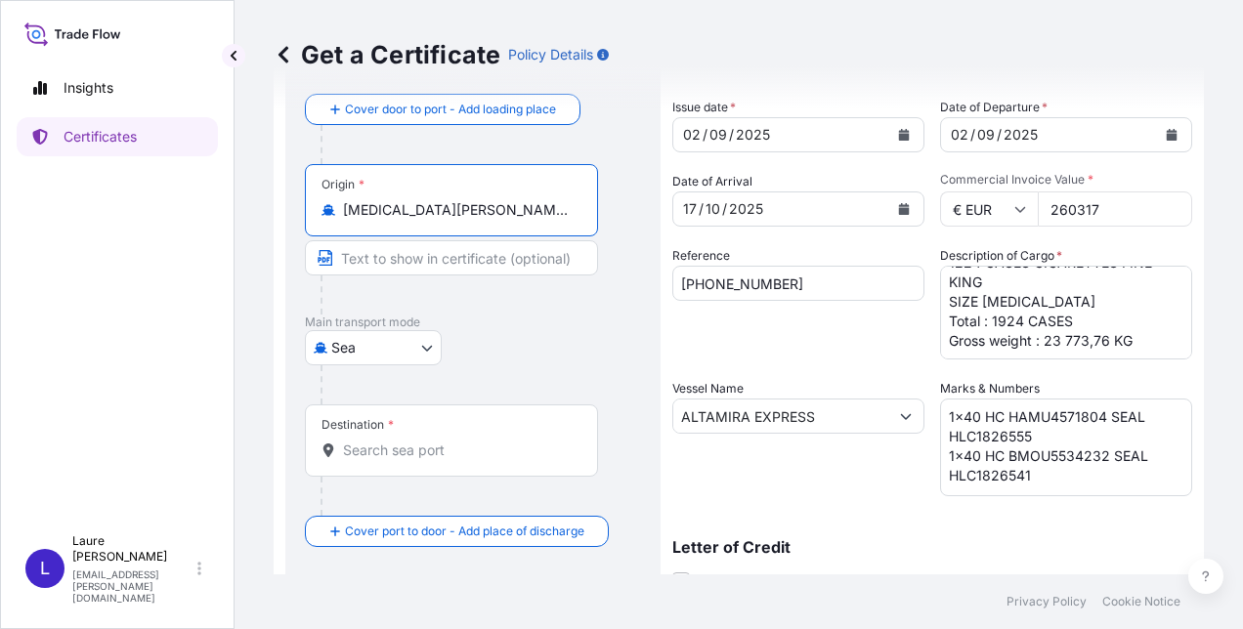
type input "[MEDICAL_DATA][PERSON_NAME][GEOGRAPHIC_DATA], [GEOGRAPHIC_DATA]"
click at [342, 446] on div at bounding box center [451, 451] width 260 height 20
click at [343, 446] on input "Destination *" at bounding box center [458, 451] width 231 height 20
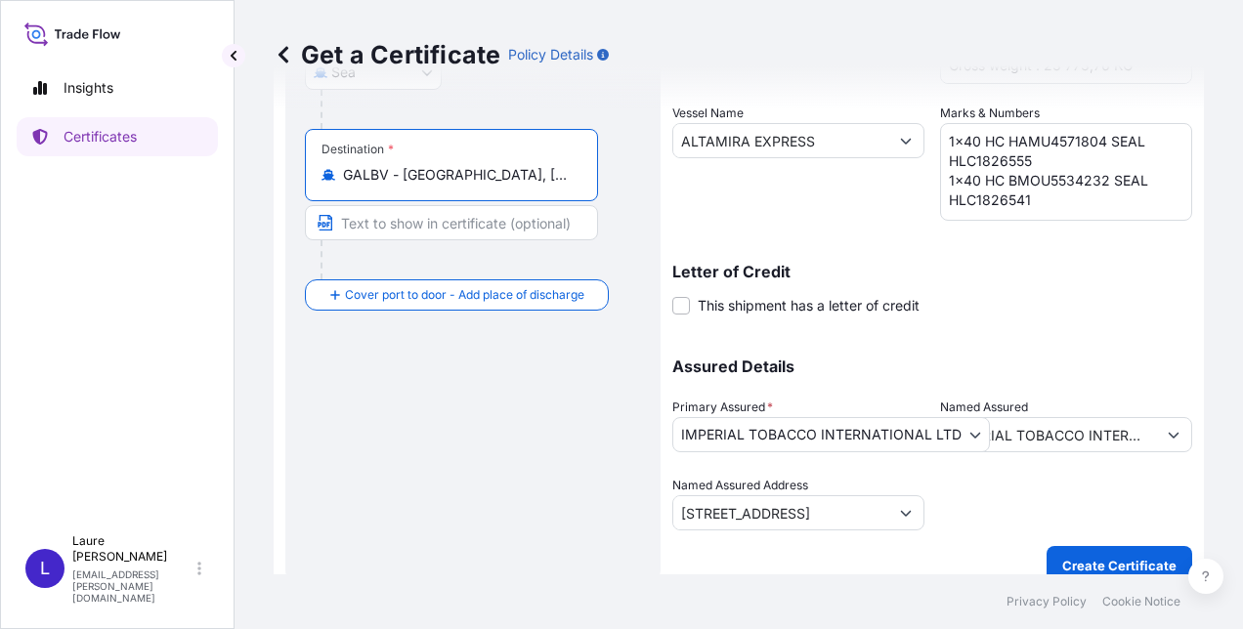
scroll to position [395, 0]
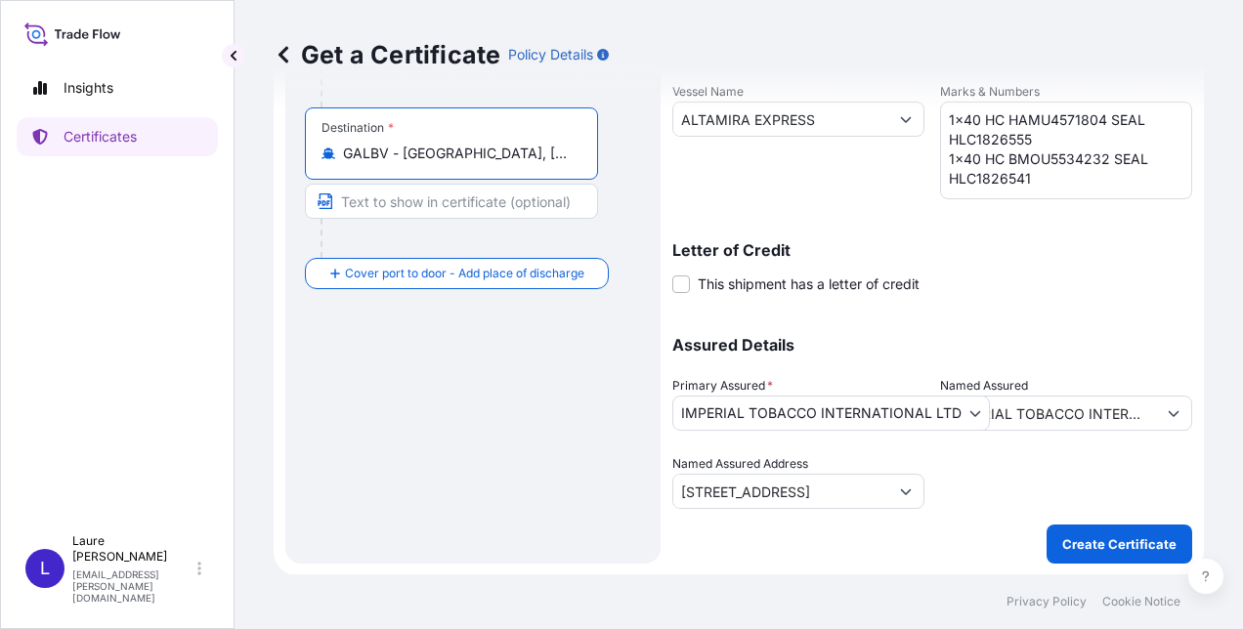
type input "GALBV - [GEOGRAPHIC_DATA], [GEOGRAPHIC_DATA]"
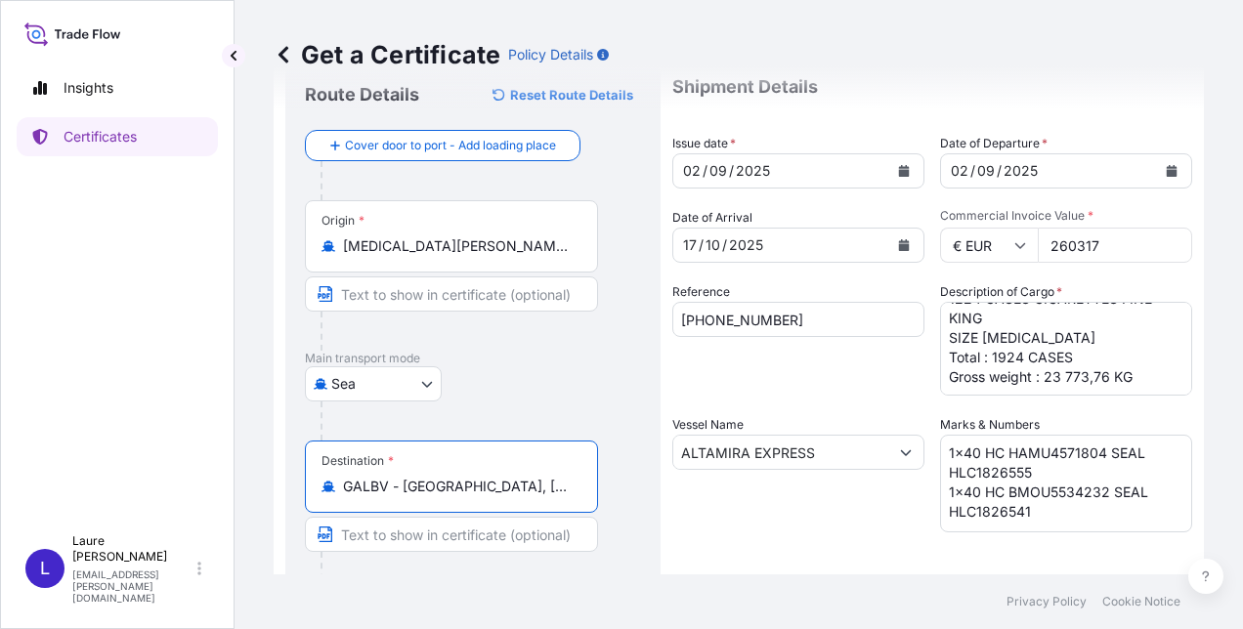
scroll to position [68, 0]
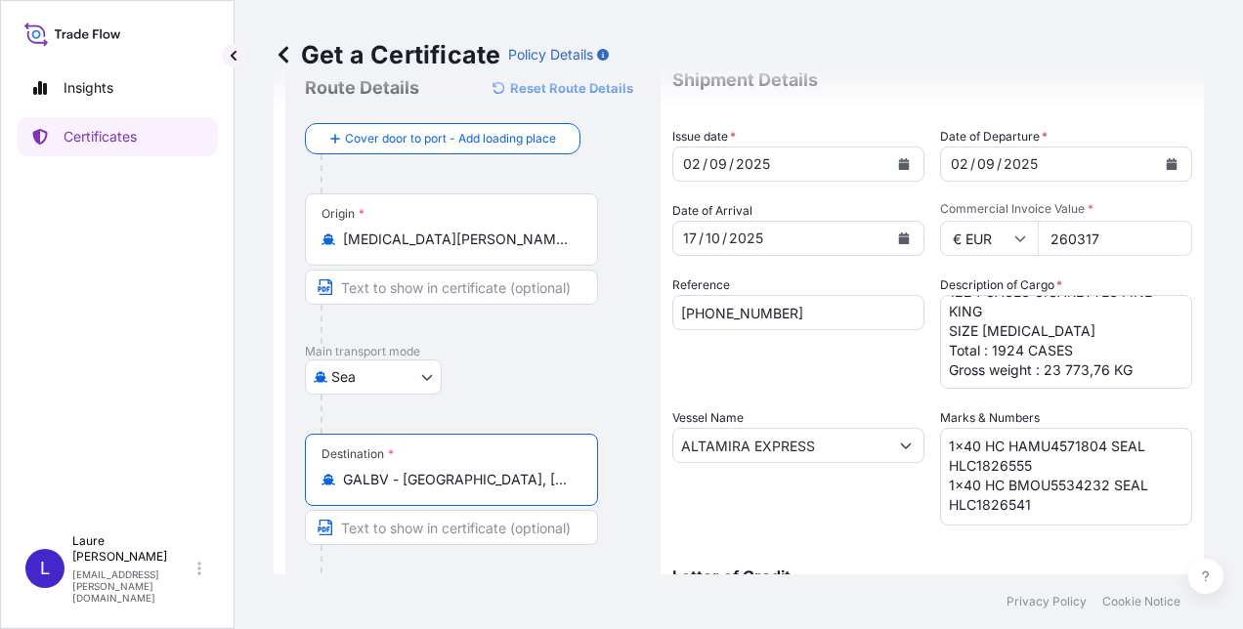
drag, startPoint x: 1236, startPoint y: 300, endPoint x: 1206, endPoint y: 248, distance: 60.0
click at [1206, 248] on div "Get a Certificate Policy Details Route Details Reset Route Details Cover door t…" at bounding box center [738, 287] width 1008 height 574
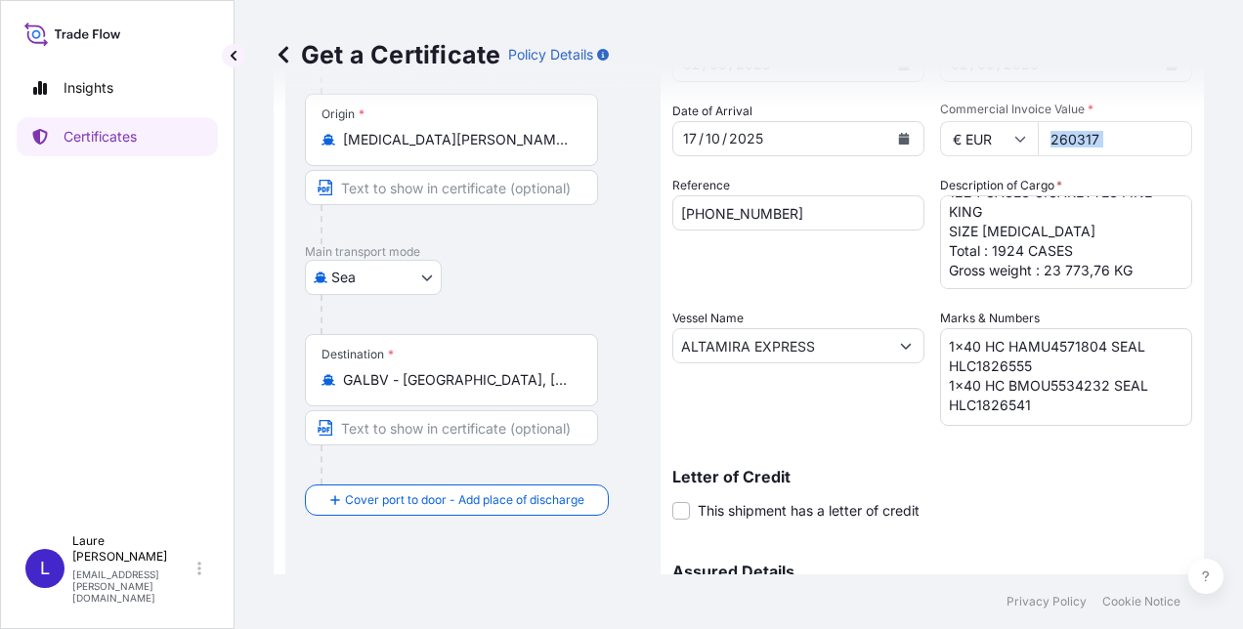
scroll to position [169, 0]
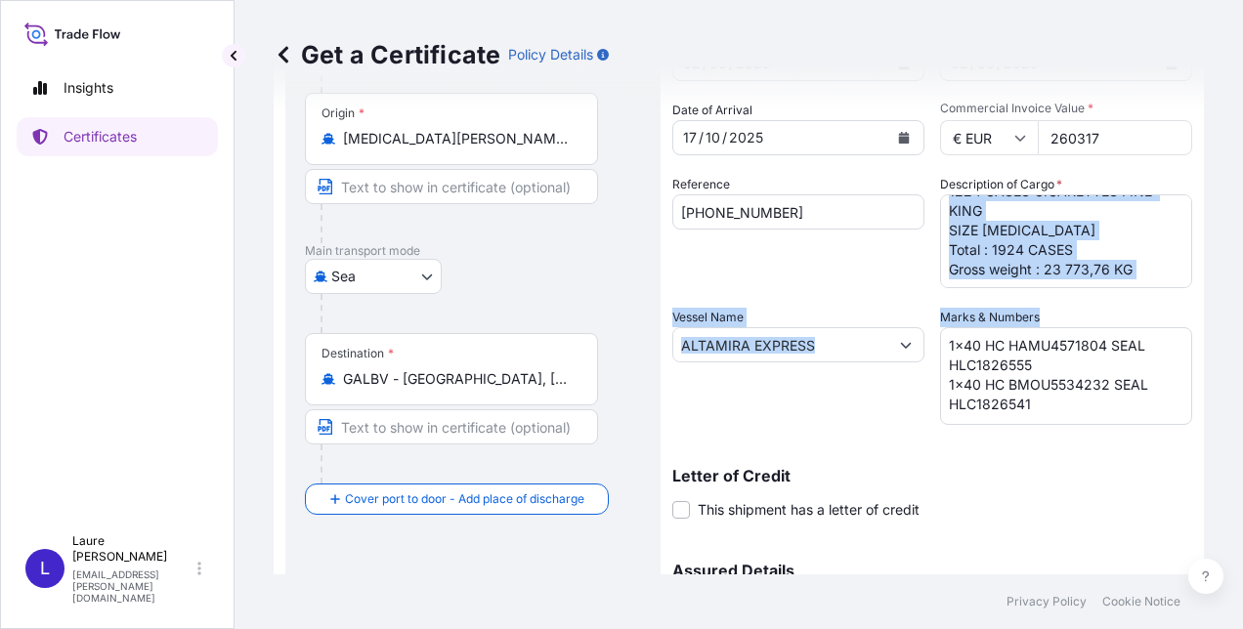
drag, startPoint x: 1227, startPoint y: 328, endPoint x: 1219, endPoint y: 283, distance: 45.6
click at [1219, 283] on div "Get a Certificate Policy Details Route Details Reset Route Details Cover door t…" at bounding box center [738, 287] width 1008 height 574
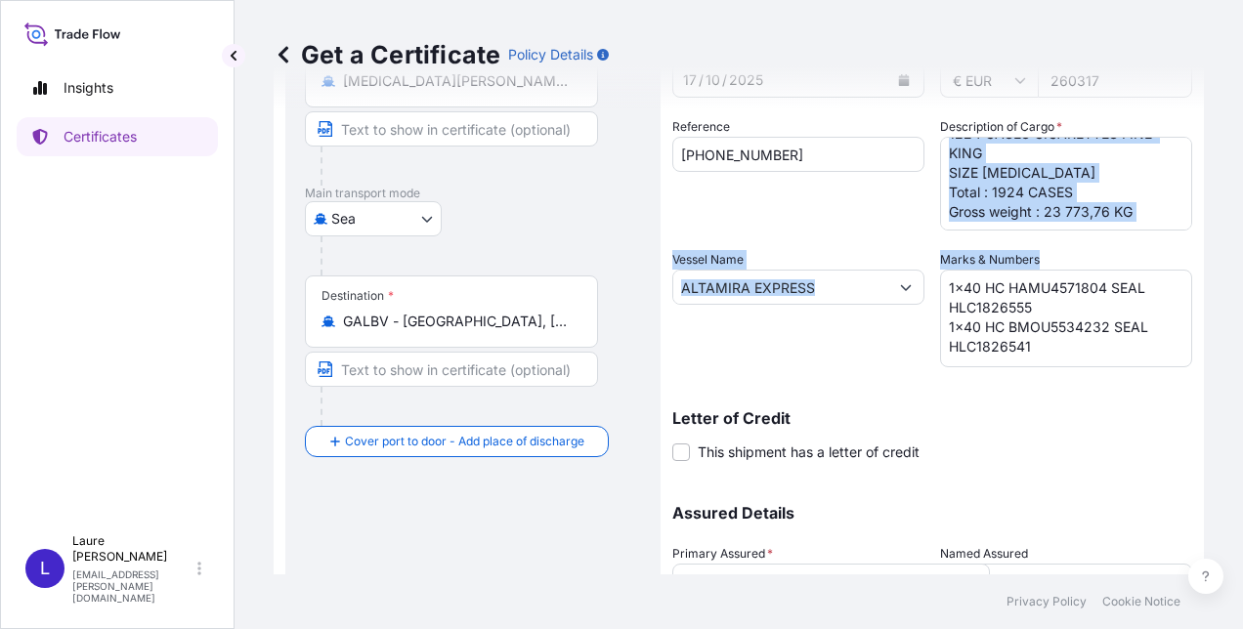
scroll to position [176, 0]
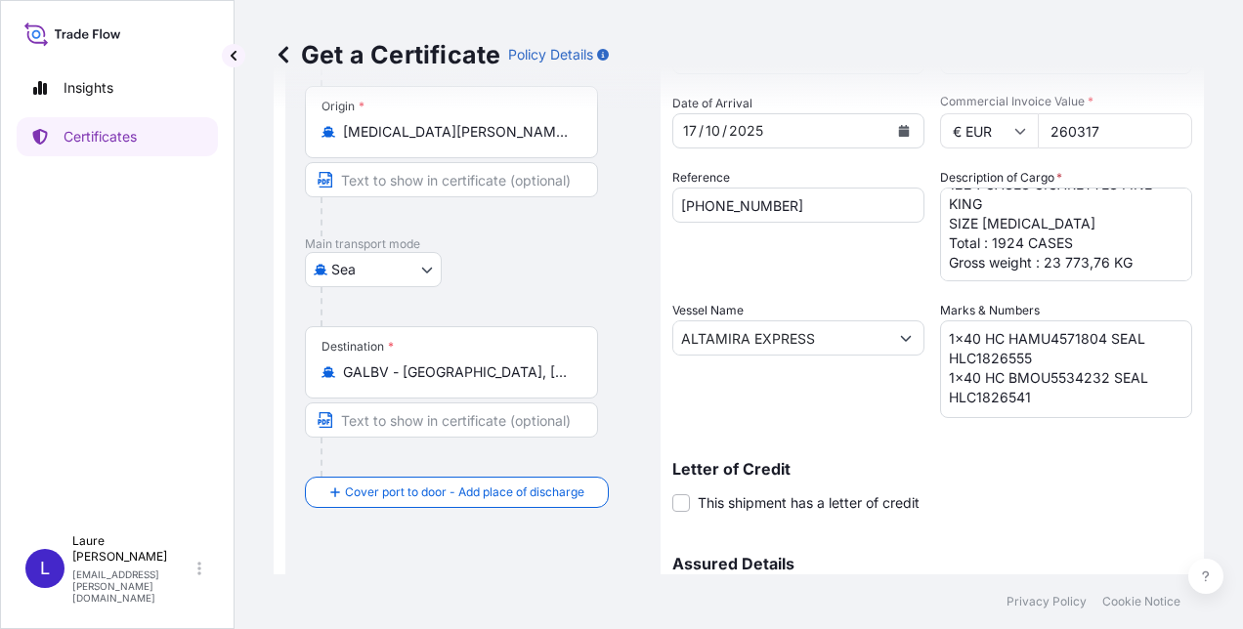
click at [717, 241] on div "Reference [PHONE_NUMBER]" at bounding box center [798, 224] width 252 height 113
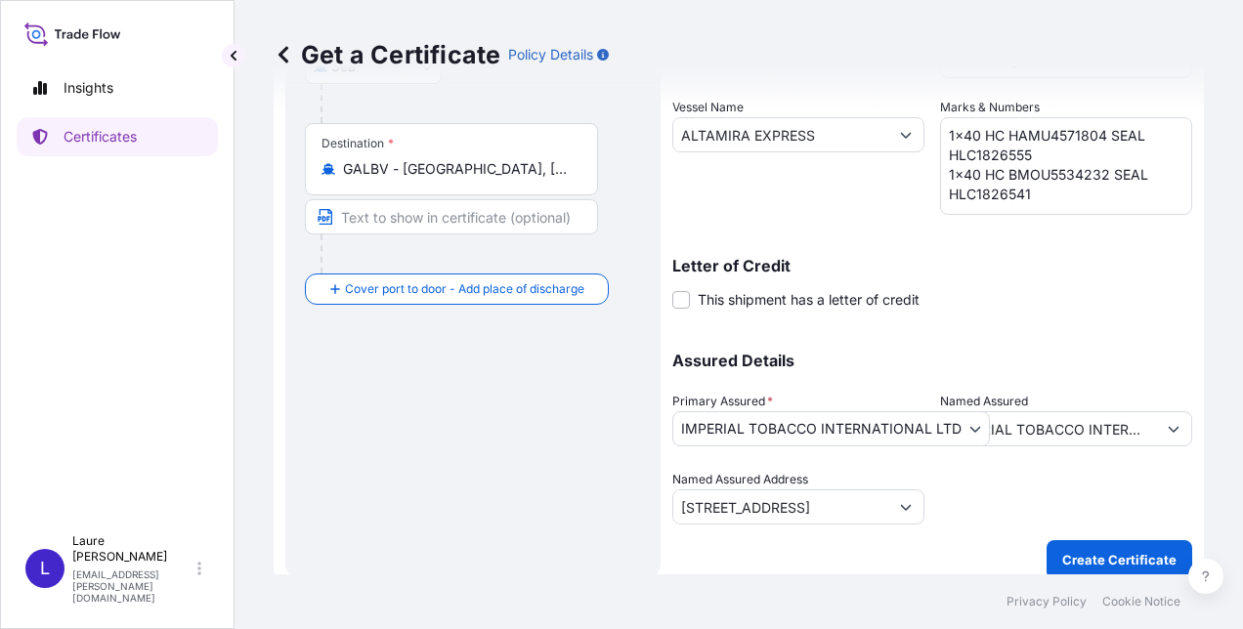
scroll to position [395, 0]
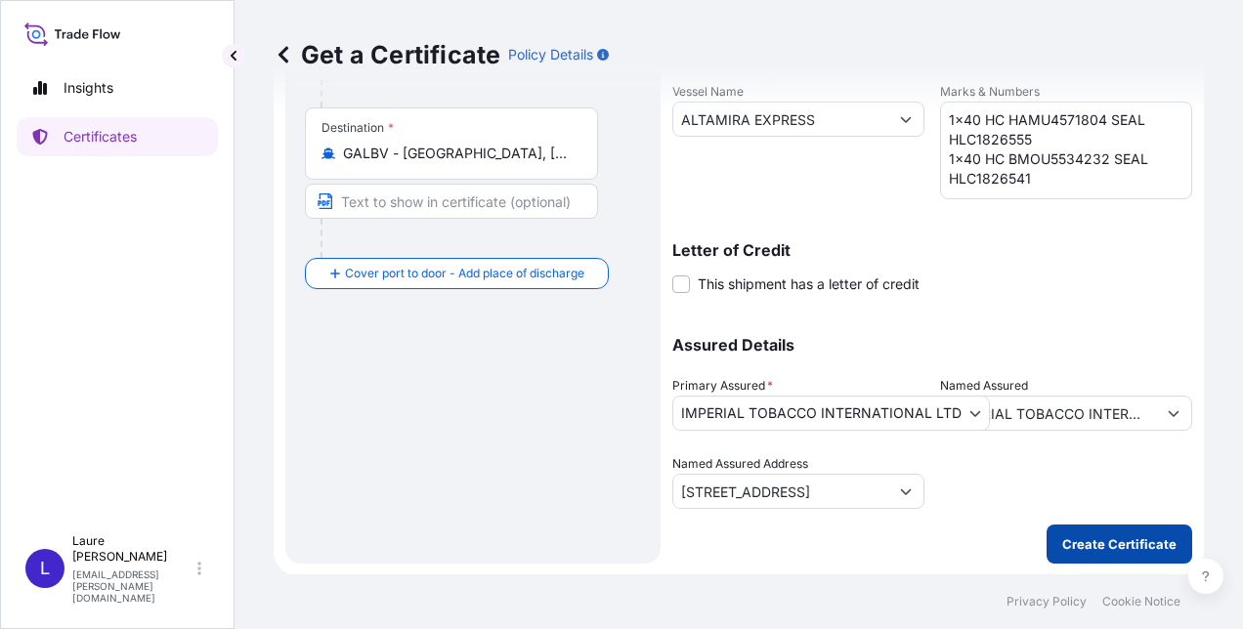
click at [1084, 535] on p "Create Certificate" at bounding box center [1119, 544] width 114 height 20
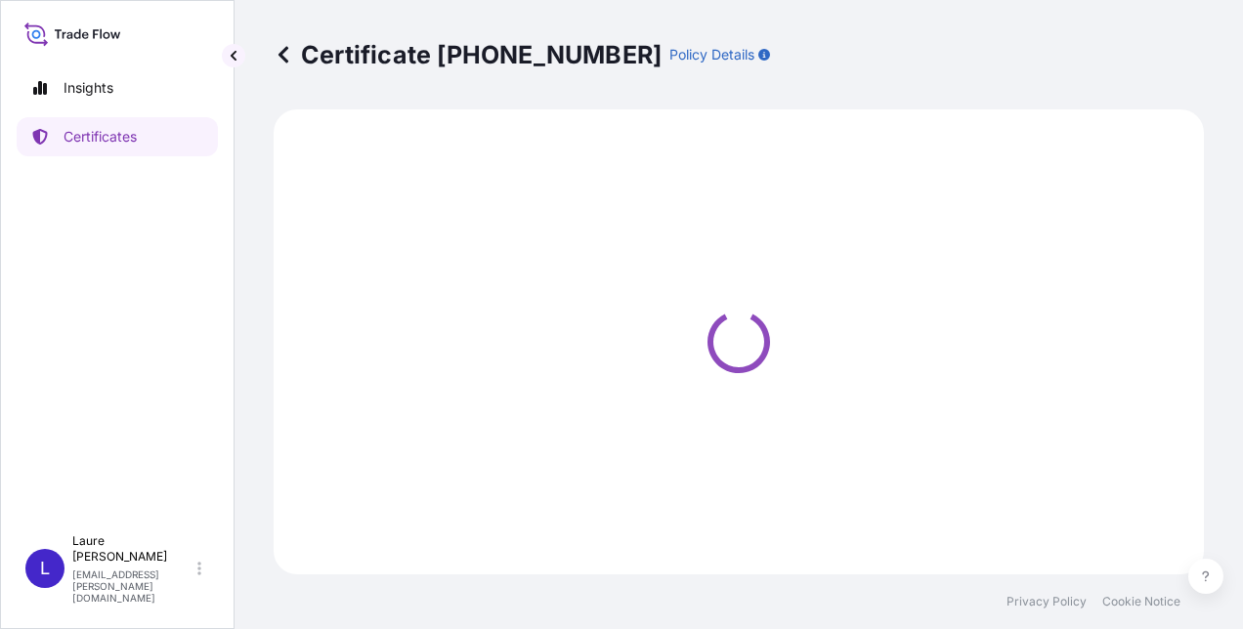
select select "Sea"
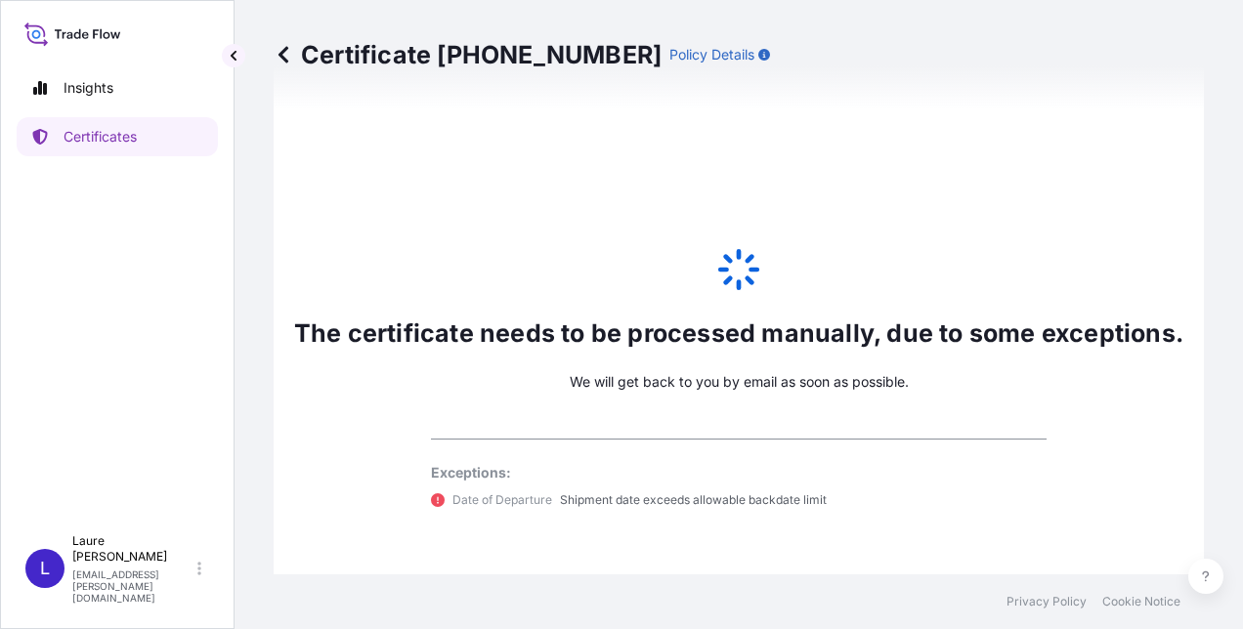
select select "31694"
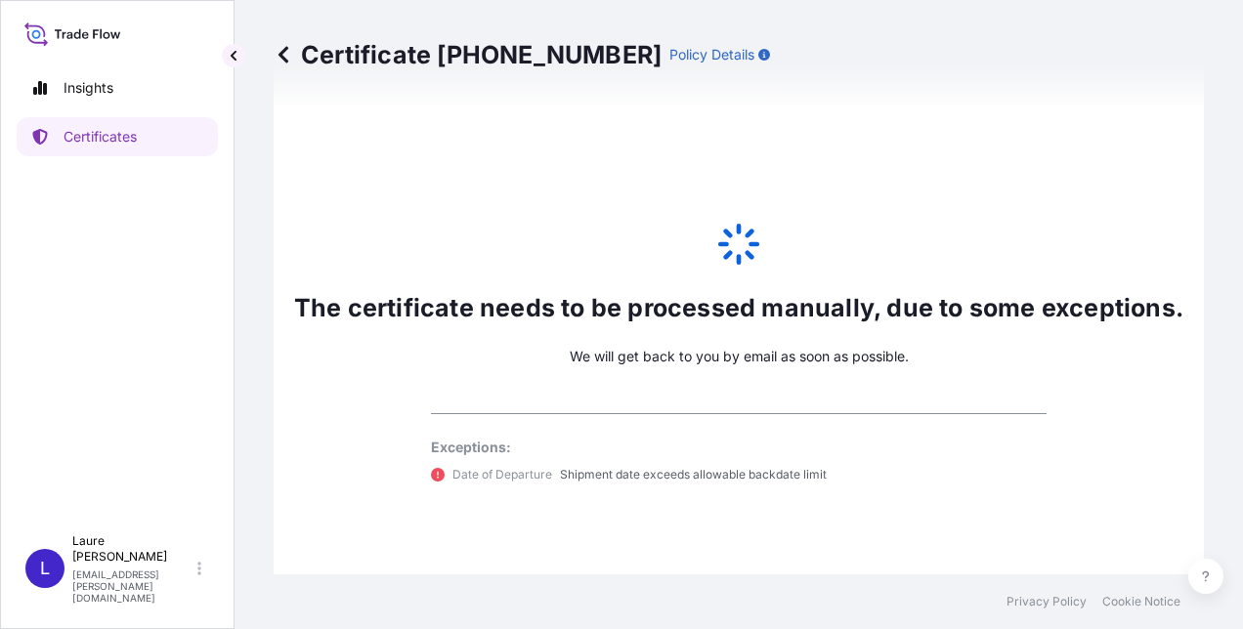
click at [283, 53] on icon at bounding box center [283, 54] width 10 height 17
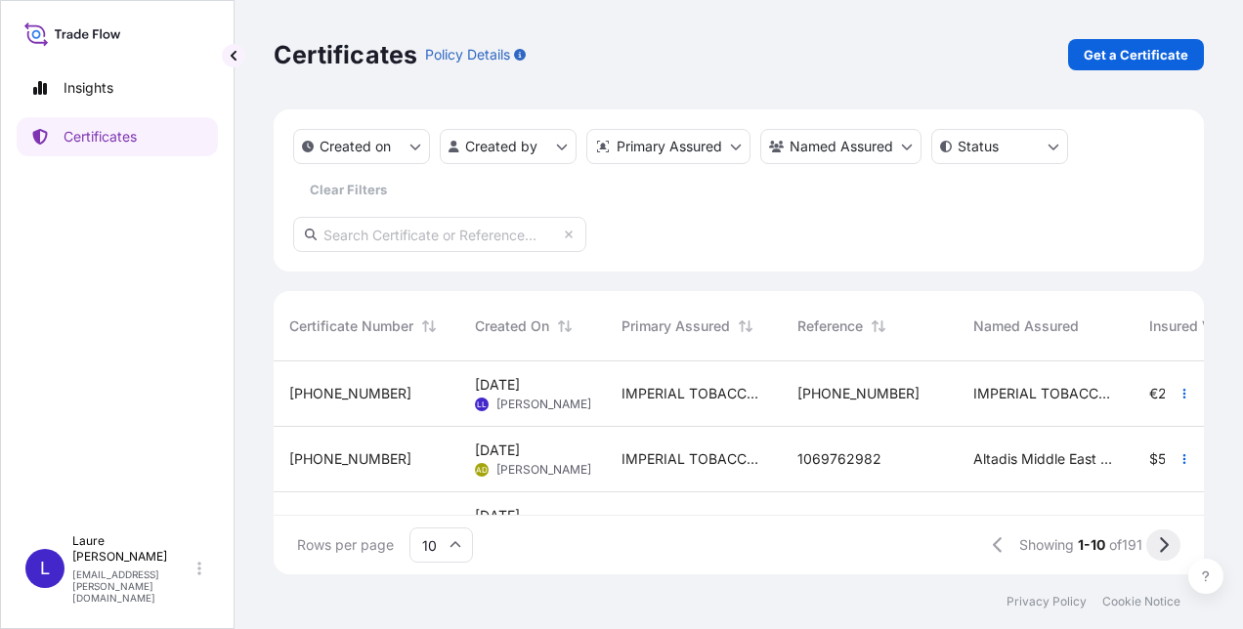
click at [1160, 543] on icon at bounding box center [1163, 545] width 11 height 18
click at [984, 536] on icon at bounding box center [989, 545] width 11 height 18
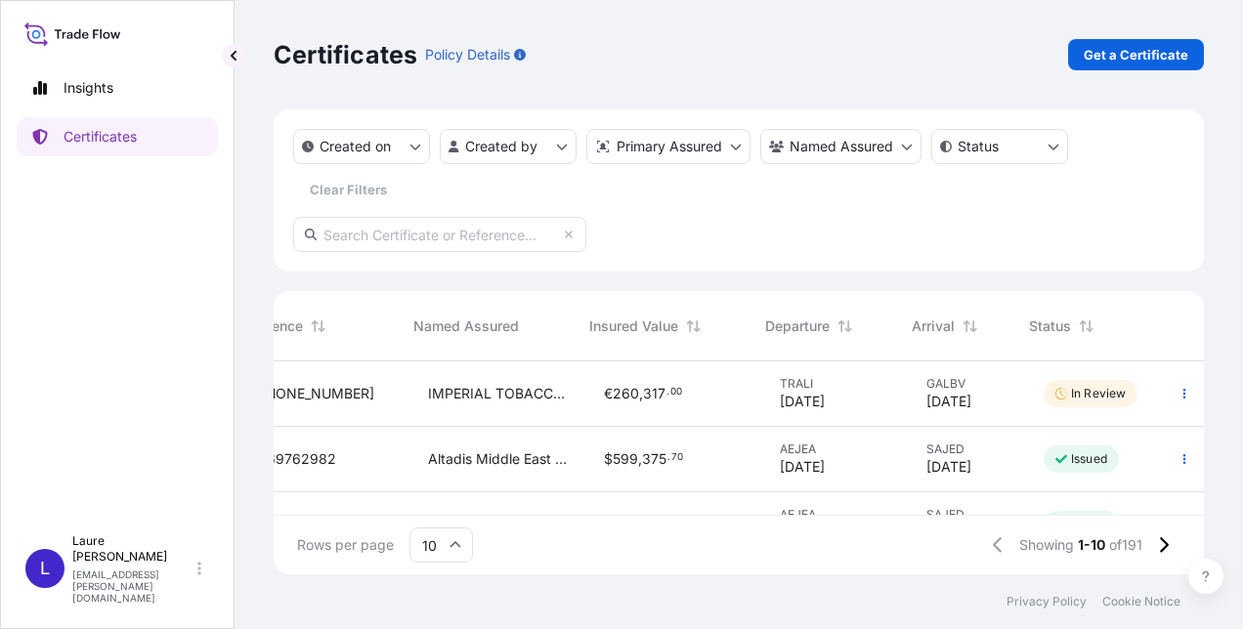
scroll to position [0, 560]
click at [1178, 392] on icon "button" at bounding box center [1184, 394] width 12 height 12
